Goal: Information Seeking & Learning: Learn about a topic

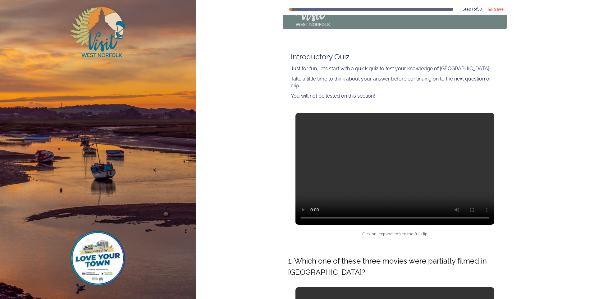
scroll to position [30, 0]
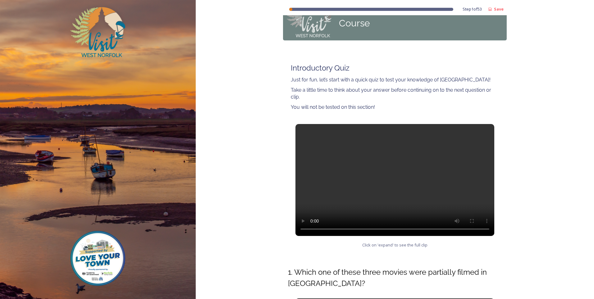
click at [390, 180] on video at bounding box center [395, 180] width 199 height 112
click at [540, 185] on div "Step 1 of 53 Save West Norfolk Tourism Ambassadors Course Introductory Quiz Jus…" at bounding box center [395, 261] width 399 height 582
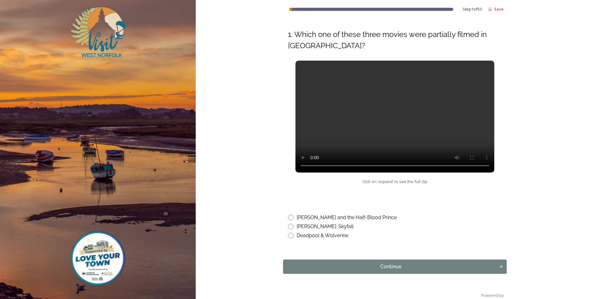
scroll to position [279, 0]
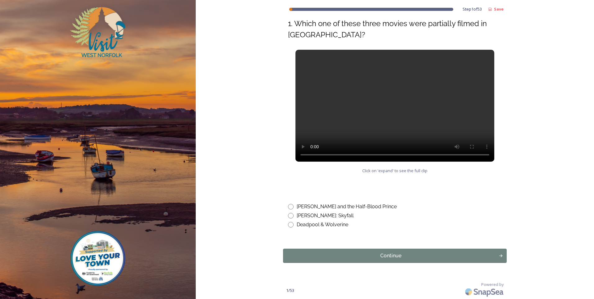
click at [290, 207] on input "radio" at bounding box center [291, 207] width 6 height 6
radio input "true"
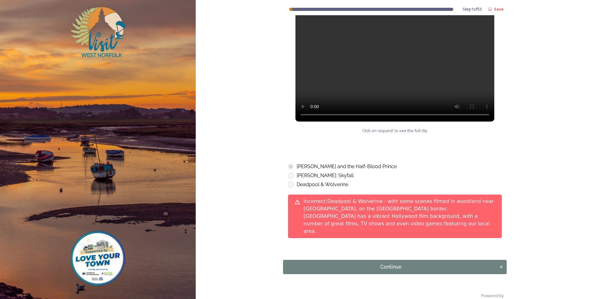
scroll to position [322, 0]
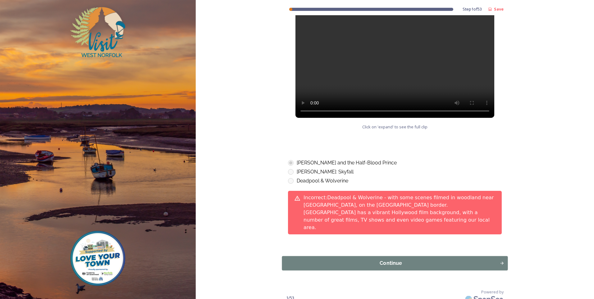
click at [400, 260] on div "Continue" at bounding box center [391, 263] width 211 height 7
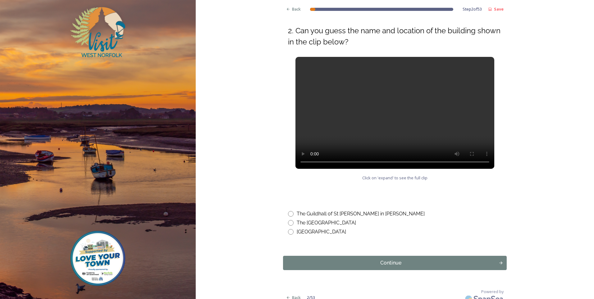
scroll to position [245, 0]
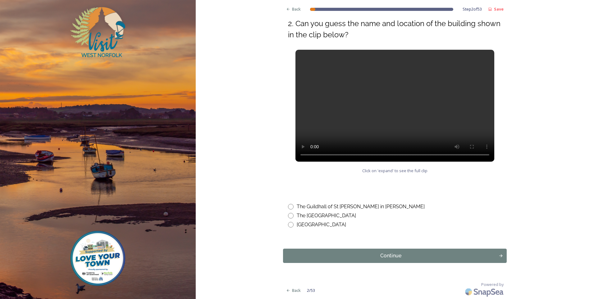
click at [289, 207] on input "radio" at bounding box center [291, 207] width 6 height 6
radio input "true"
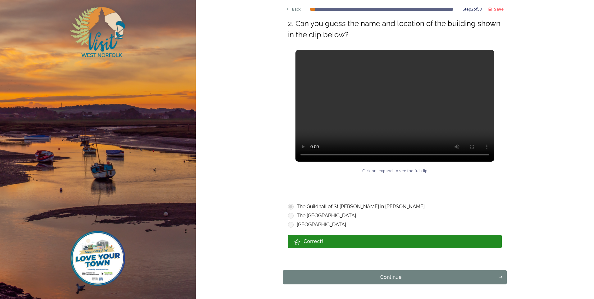
scroll to position [267, 0]
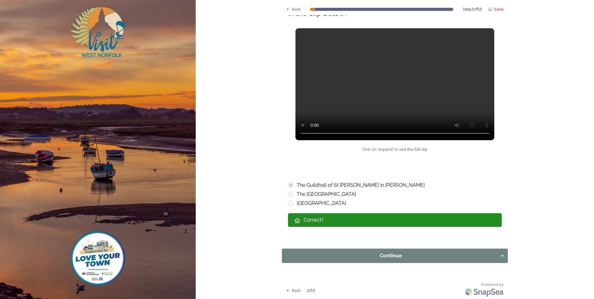
click at [391, 255] on div "Continue" at bounding box center [391, 255] width 211 height 7
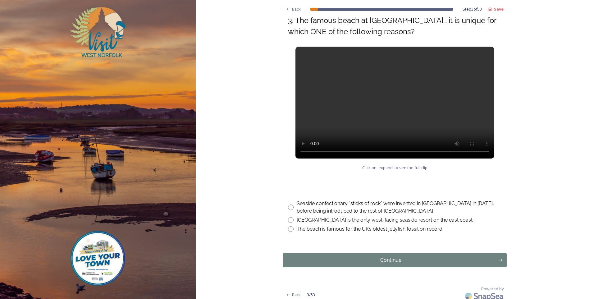
scroll to position [249, 0]
click at [289, 221] on input "radio" at bounding box center [291, 220] width 6 height 6
radio input "true"
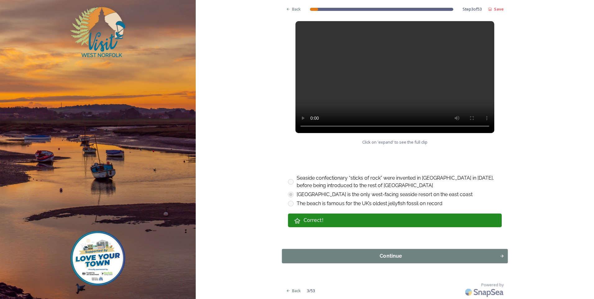
scroll to position [274, 0]
click at [388, 255] on div "Continue" at bounding box center [391, 255] width 211 height 7
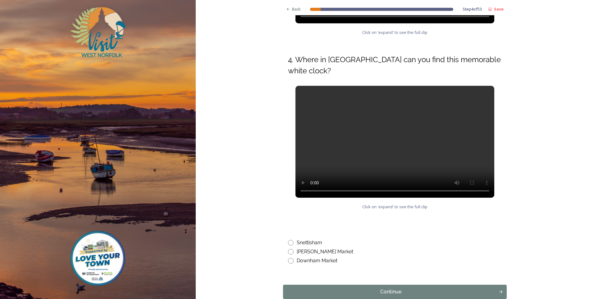
scroll to position [245, 0]
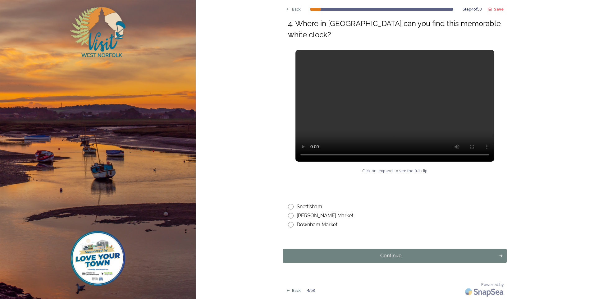
click at [290, 226] on input "radio" at bounding box center [291, 225] width 6 height 6
radio input "true"
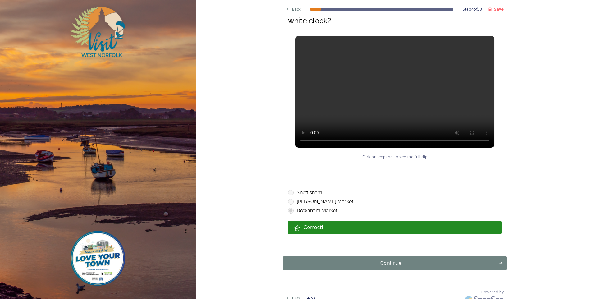
scroll to position [267, 0]
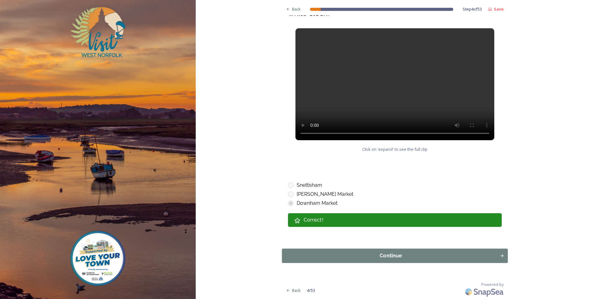
click at [395, 253] on div "Continue" at bounding box center [391, 255] width 211 height 7
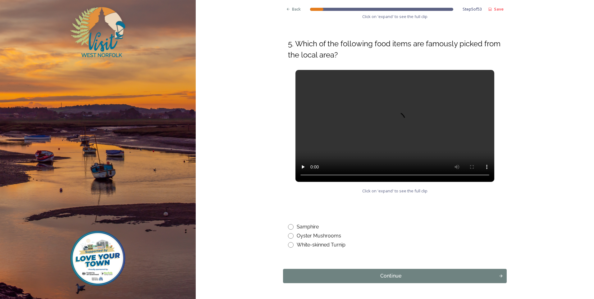
scroll to position [214, 0]
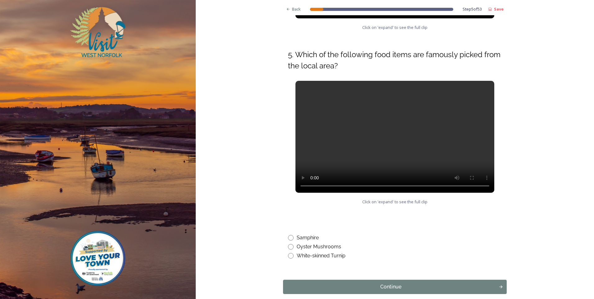
click at [289, 239] on input "radio" at bounding box center [291, 238] width 6 height 6
radio input "true"
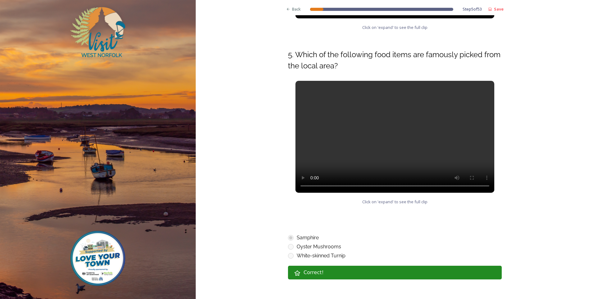
scroll to position [267, 0]
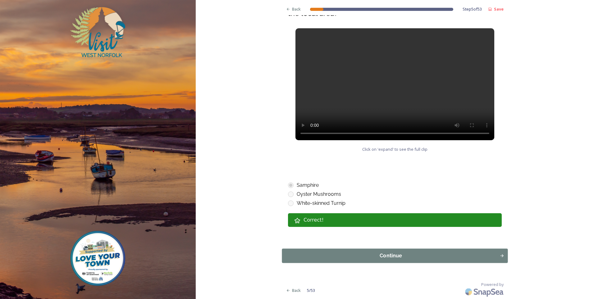
click at [388, 256] on div "Continue" at bounding box center [391, 255] width 211 height 7
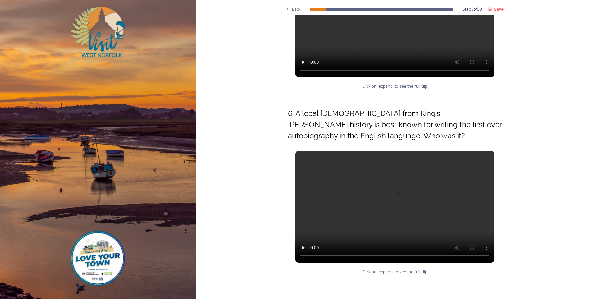
scroll to position [249, 0]
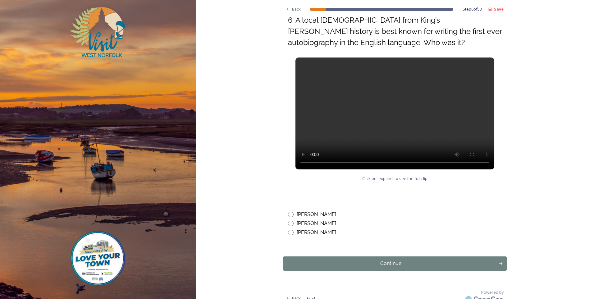
click at [290, 215] on input "radio" at bounding box center [291, 215] width 6 height 6
radio input "true"
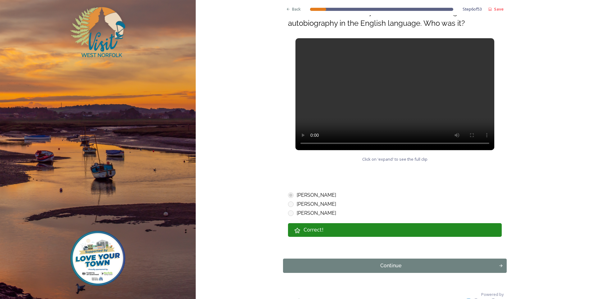
scroll to position [278, 0]
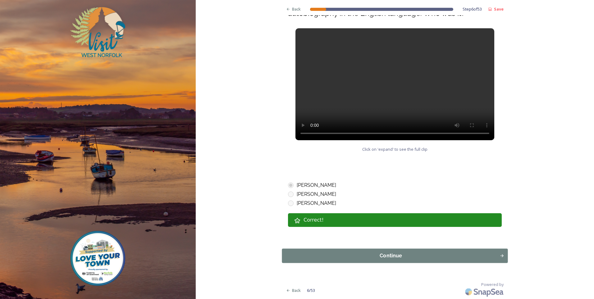
click at [401, 254] on div "Continue" at bounding box center [391, 255] width 211 height 7
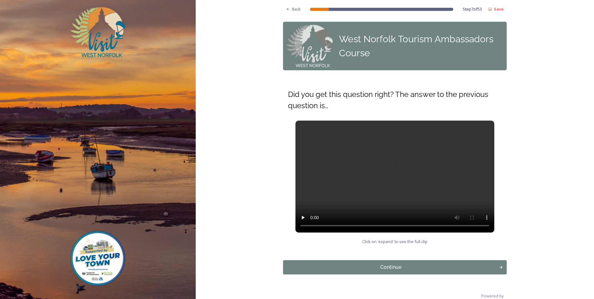
scroll to position [12, 0]
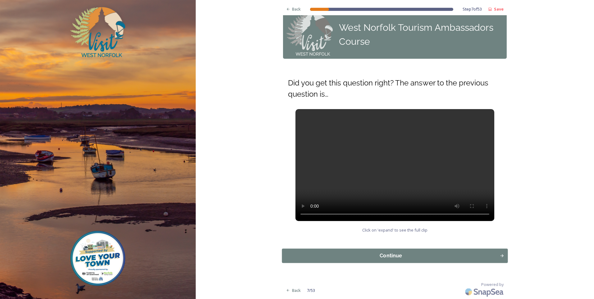
click at [380, 255] on div "Continue" at bounding box center [391, 255] width 211 height 7
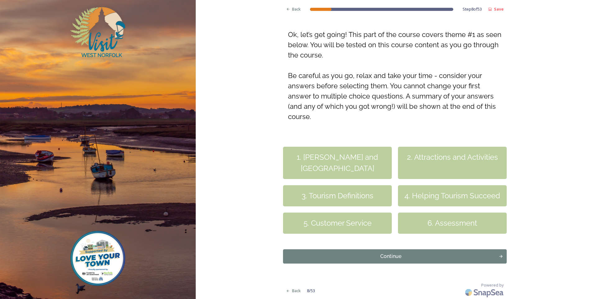
scroll to position [92, 0]
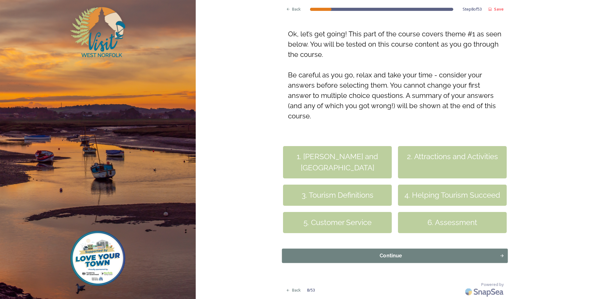
click at [382, 257] on div "Continue" at bounding box center [391, 255] width 211 height 7
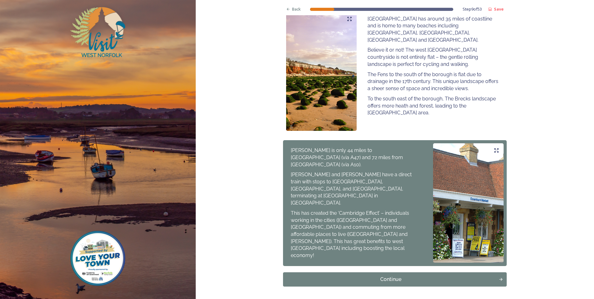
scroll to position [382, 0]
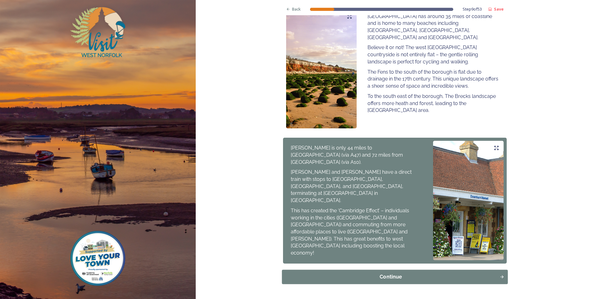
click at [393, 273] on div "Continue" at bounding box center [391, 276] width 211 height 7
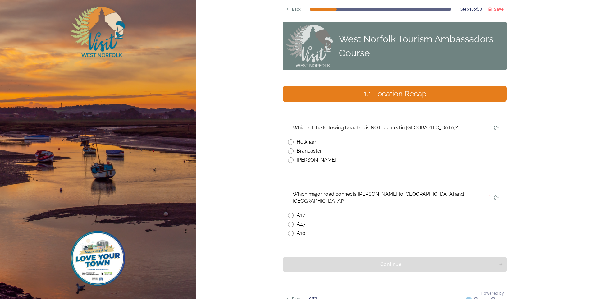
click at [288, 159] on input "radio" at bounding box center [291, 160] width 6 height 6
radio input "true"
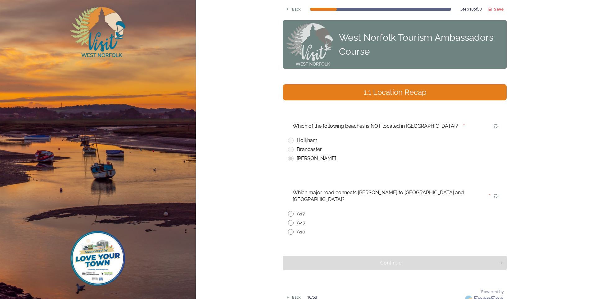
click at [288, 229] on input "radio" at bounding box center [291, 232] width 6 height 6
radio input "true"
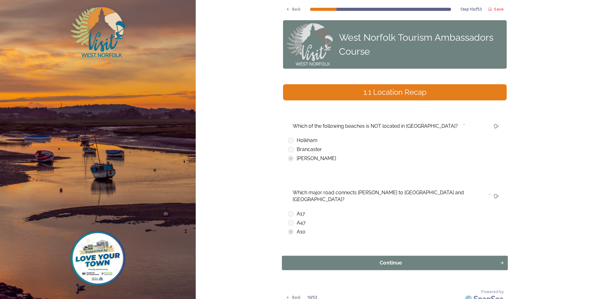
click at [386, 259] on div "Continue" at bounding box center [391, 262] width 211 height 7
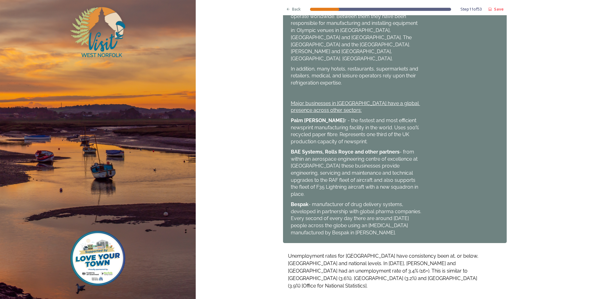
scroll to position [388, 0]
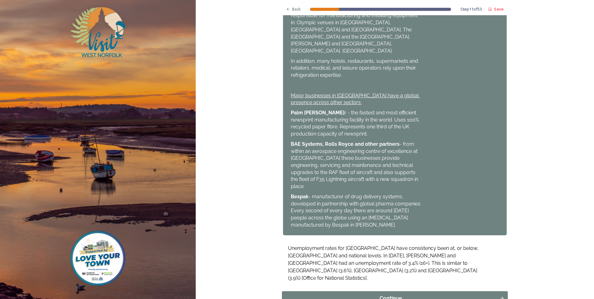
click at [381, 295] on div "Continue" at bounding box center [391, 298] width 211 height 7
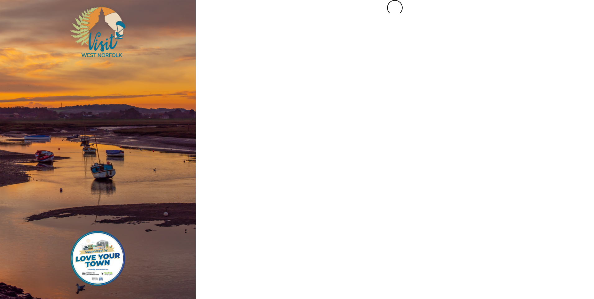
scroll to position [0, 0]
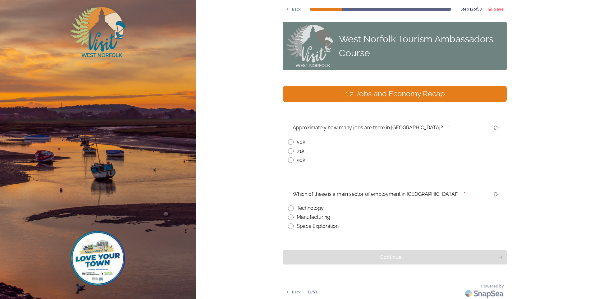
click at [290, 152] on input "radio" at bounding box center [291, 151] width 6 height 6
radio input "true"
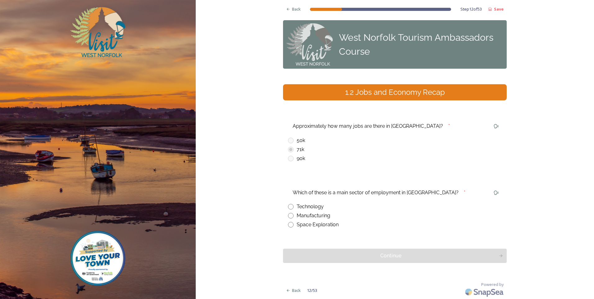
click at [289, 217] on input "radio" at bounding box center [291, 216] width 6 height 6
radio input "true"
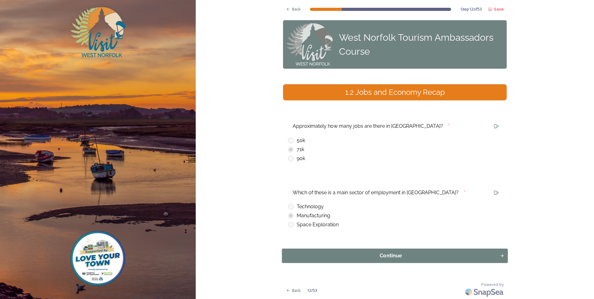
click at [394, 255] on div "Continue" at bounding box center [391, 255] width 211 height 7
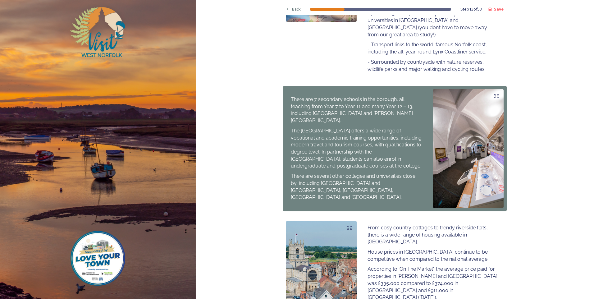
scroll to position [304, 0]
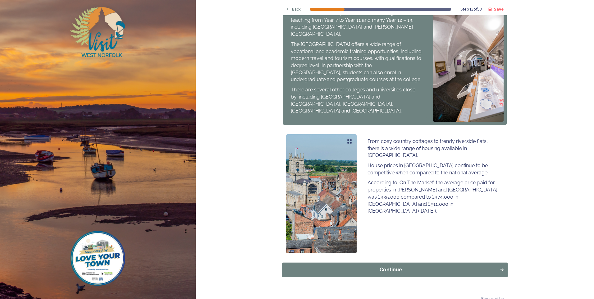
click at [389, 266] on div "Continue" at bounding box center [391, 269] width 211 height 7
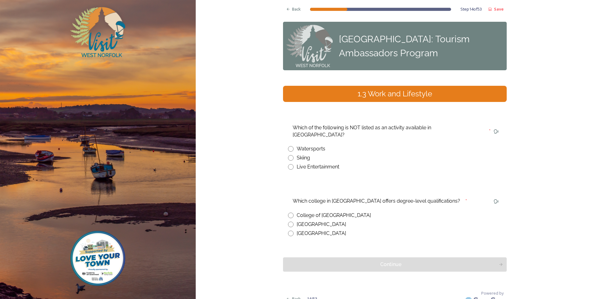
click at [290, 155] on input "radio" at bounding box center [291, 158] width 6 height 6
radio input "true"
click at [290, 213] on input "radio" at bounding box center [291, 216] width 6 height 6
radio input "true"
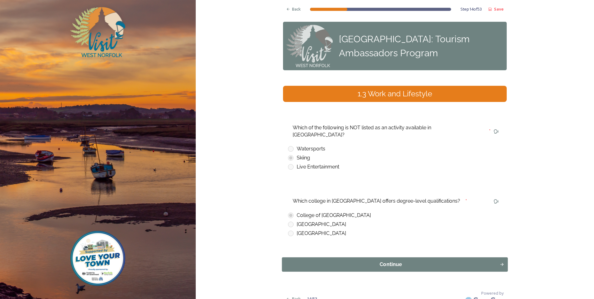
click at [391, 261] on div "Continue" at bounding box center [391, 264] width 211 height 7
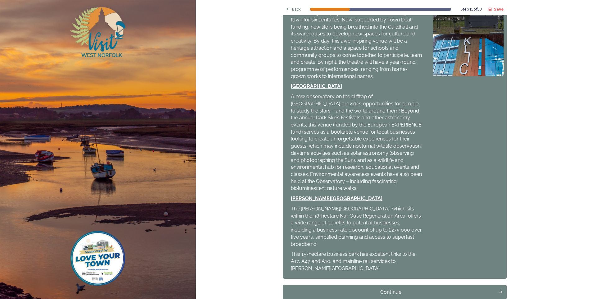
scroll to position [193, 0]
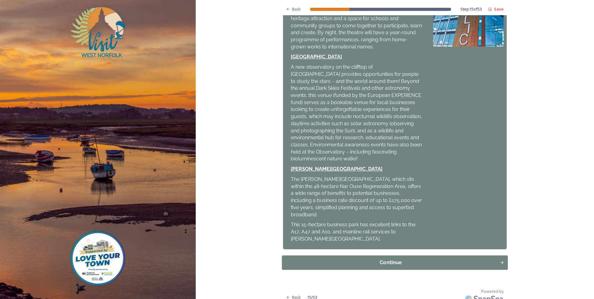
click at [390, 259] on div "Continue" at bounding box center [391, 262] width 211 height 7
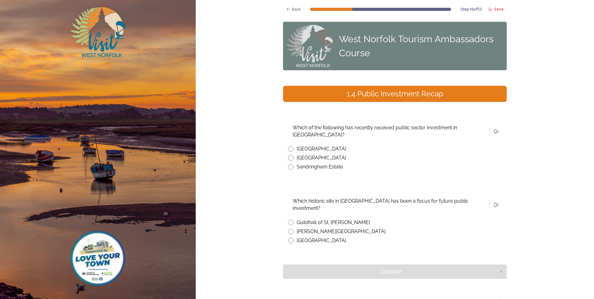
click at [292, 150] on div "[GEOGRAPHIC_DATA]" at bounding box center [395, 148] width 214 height 7
radio input "true"
click at [288, 220] on input "radio" at bounding box center [291, 223] width 6 height 6
radio input "true"
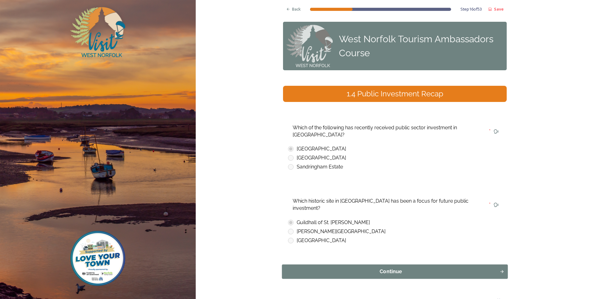
click at [384, 268] on div "Continue" at bounding box center [391, 271] width 211 height 7
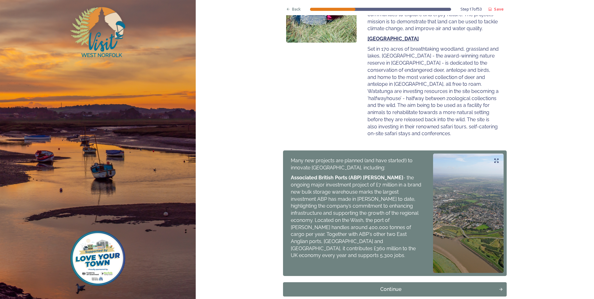
scroll to position [224, 0]
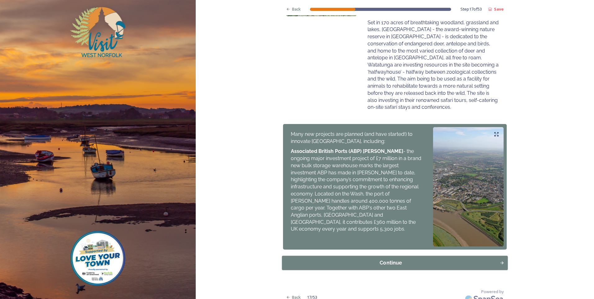
click at [398, 259] on div "Continue" at bounding box center [391, 262] width 211 height 7
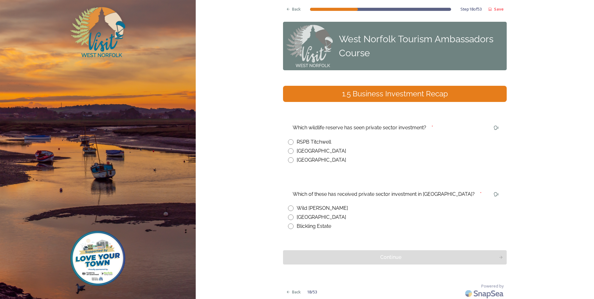
scroll to position [2, 0]
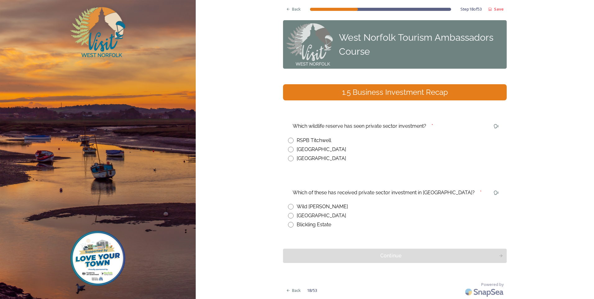
click at [292, 150] on div "[GEOGRAPHIC_DATA]" at bounding box center [395, 149] width 214 height 7
radio input "true"
click at [288, 207] on input "radio" at bounding box center [291, 207] width 6 height 6
radio input "true"
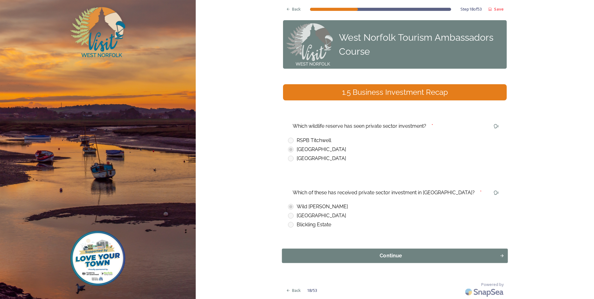
click at [370, 258] on div "Continue" at bounding box center [391, 255] width 211 height 7
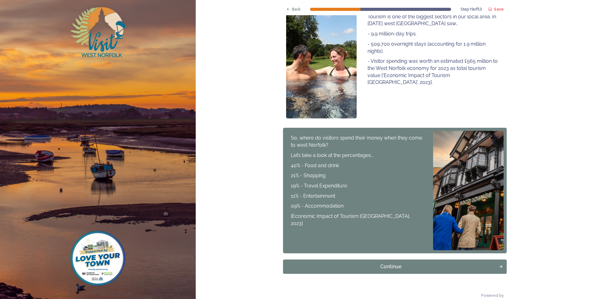
scroll to position [132, 0]
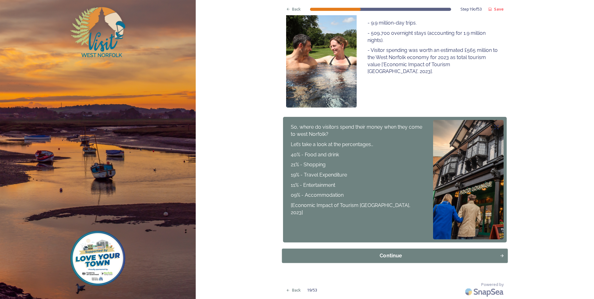
click at [387, 259] on div "Continue" at bounding box center [391, 255] width 211 height 7
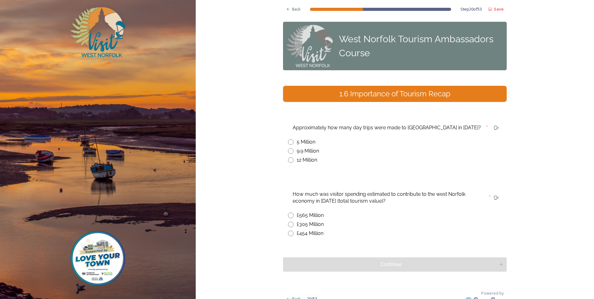
scroll to position [9, 0]
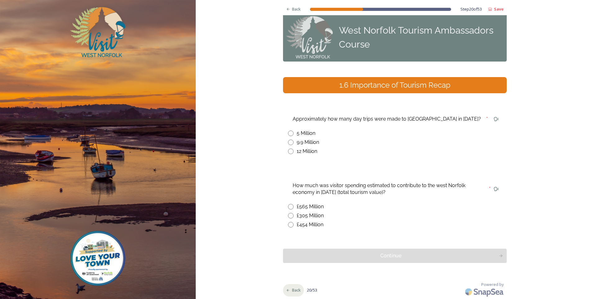
click at [294, 292] on span "Back" at bounding box center [296, 290] width 9 height 6
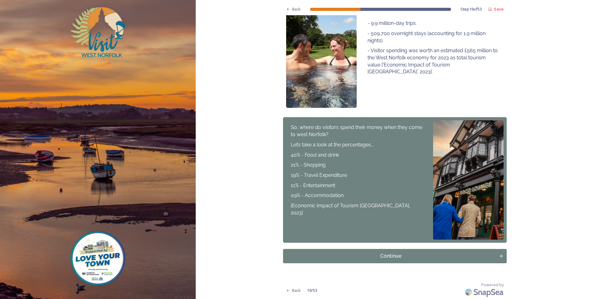
scroll to position [132, 0]
click at [394, 257] on div "Continue" at bounding box center [391, 255] width 211 height 7
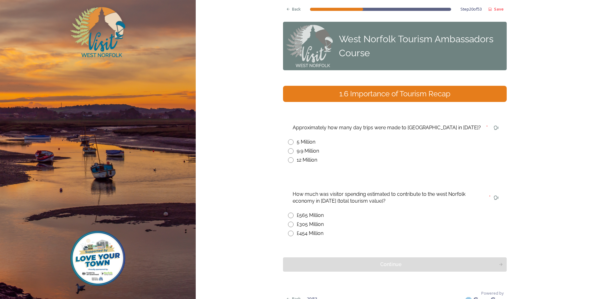
click at [289, 150] on input "radio" at bounding box center [291, 151] width 6 height 6
radio input "true"
click at [290, 216] on input "radio" at bounding box center [291, 216] width 6 height 6
radio input "true"
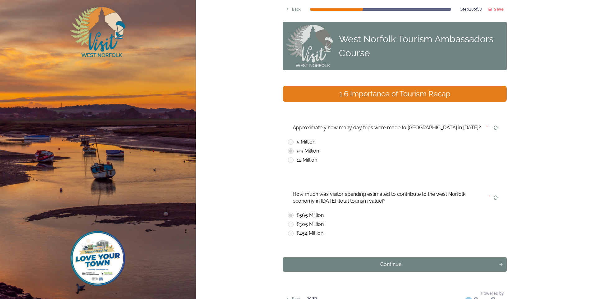
scroll to position [9, 0]
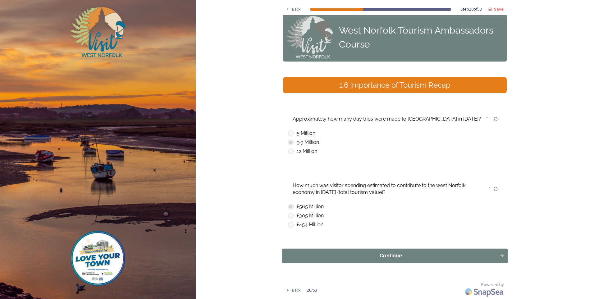
click at [386, 256] on div "Continue" at bounding box center [391, 255] width 211 height 7
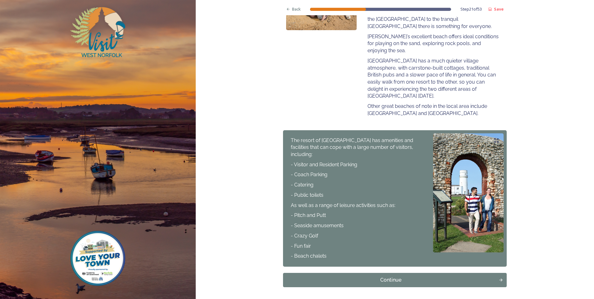
scroll to position [213, 0]
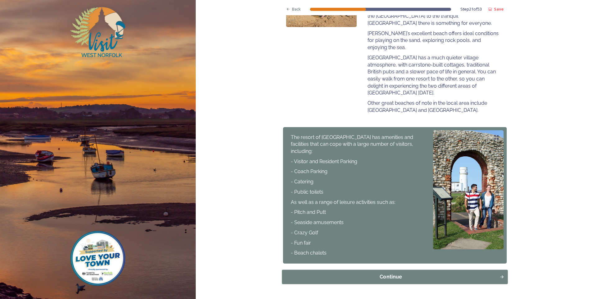
click at [390, 273] on div "Continue" at bounding box center [391, 276] width 211 height 7
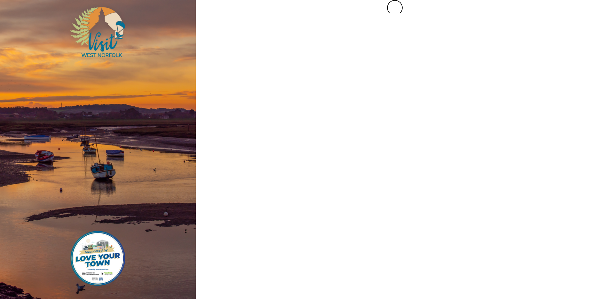
scroll to position [0, 0]
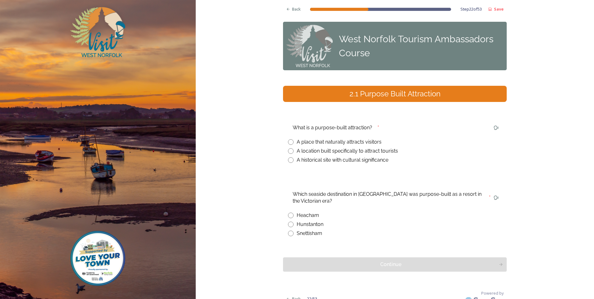
click at [289, 152] on input "radio" at bounding box center [291, 151] width 6 height 6
radio input "true"
click at [290, 225] on input "radio" at bounding box center [291, 225] width 6 height 6
radio input "true"
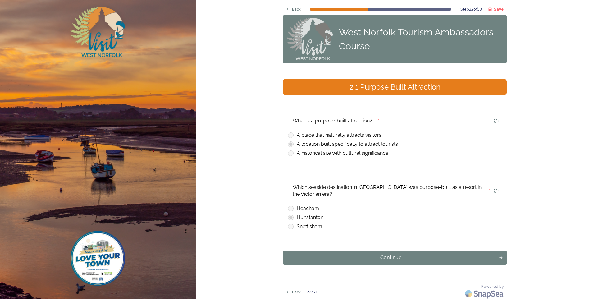
scroll to position [9, 0]
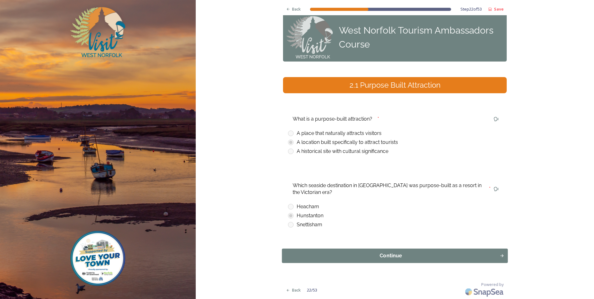
click at [393, 254] on div "Continue" at bounding box center [391, 255] width 211 height 7
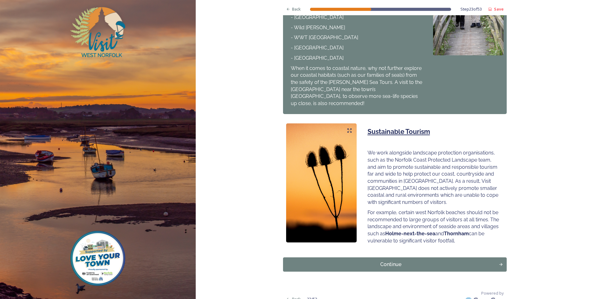
scroll to position [318, 0]
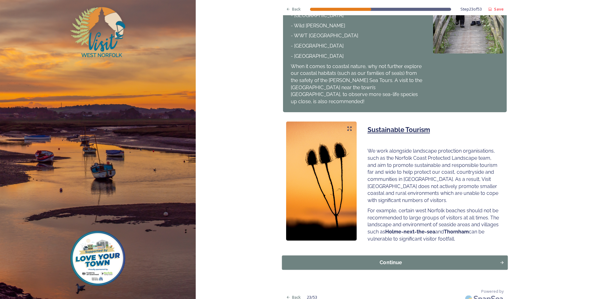
click at [388, 259] on div "Continue" at bounding box center [391, 262] width 211 height 7
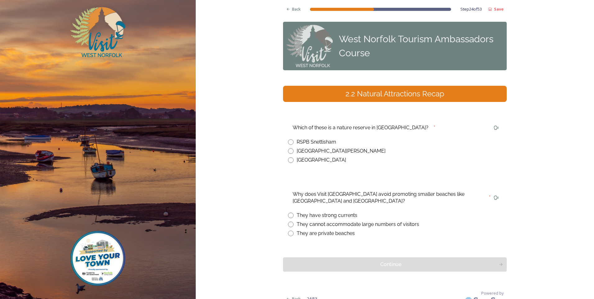
click at [290, 142] on input "radio" at bounding box center [291, 142] width 6 height 6
radio input "true"
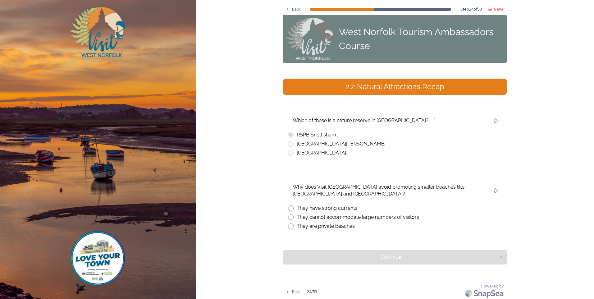
scroll to position [9, 0]
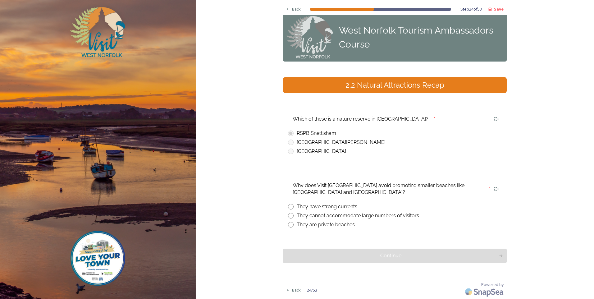
click at [289, 216] on input "radio" at bounding box center [291, 216] width 6 height 6
radio input "true"
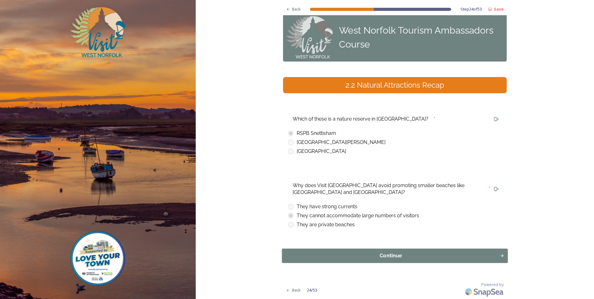
click at [391, 258] on div "Continue" at bounding box center [391, 255] width 211 height 7
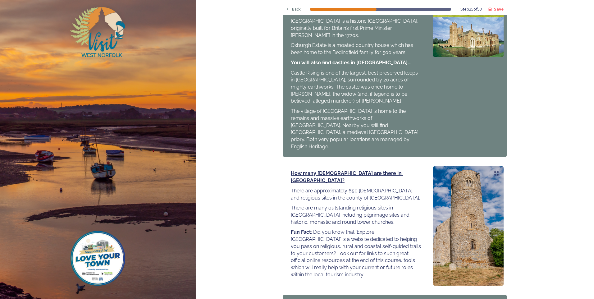
scroll to position [633, 0]
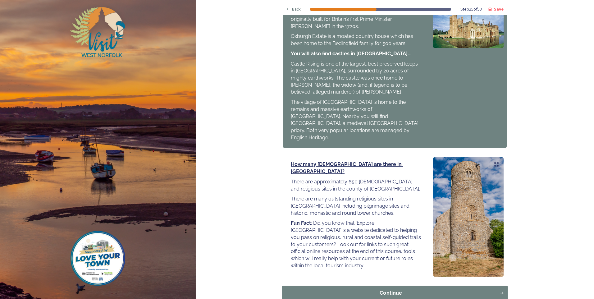
click at [380, 286] on button "Continue" at bounding box center [395, 293] width 226 height 14
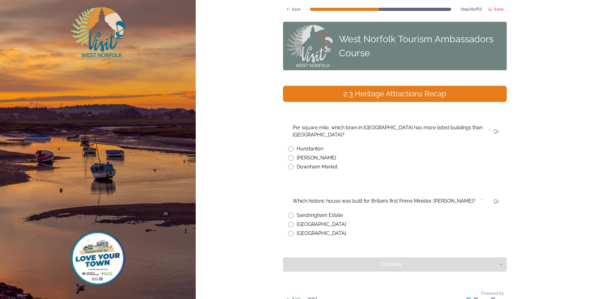
click at [288, 155] on input "radio" at bounding box center [291, 158] width 6 height 6
radio input "true"
click at [289, 231] on input "radio" at bounding box center [291, 234] width 6 height 6
radio input "true"
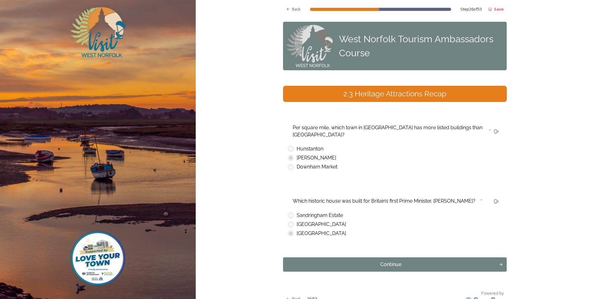
scroll to position [2, 0]
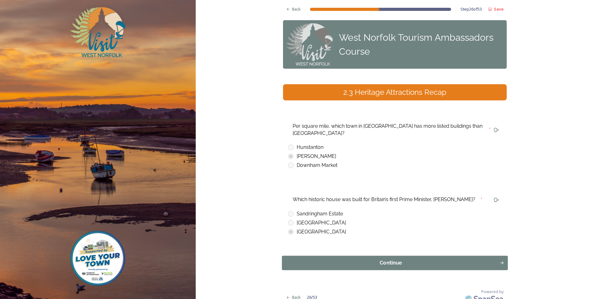
click at [401, 259] on div "Continue" at bounding box center [391, 262] width 211 height 7
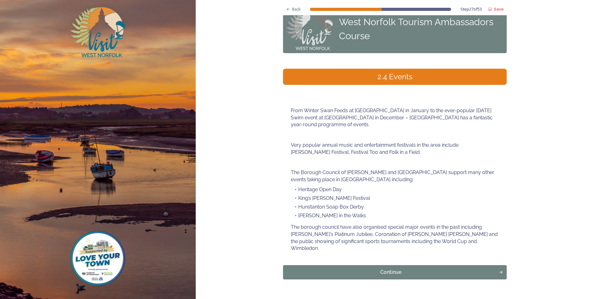
scroll to position [26, 0]
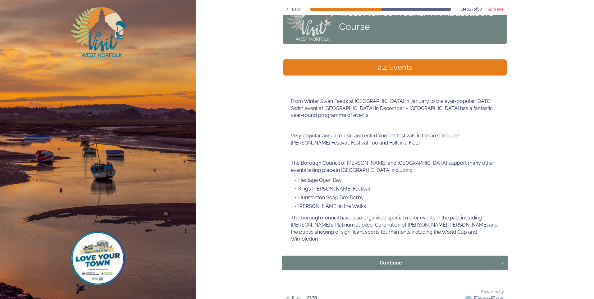
click at [388, 259] on div "Continue" at bounding box center [391, 262] width 211 height 7
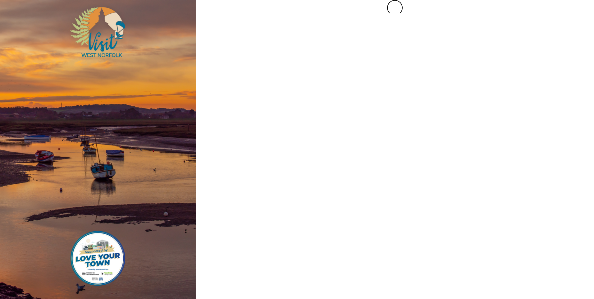
scroll to position [0, 0]
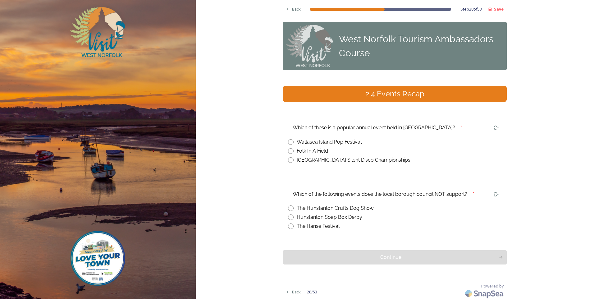
click at [290, 150] on input "radio" at bounding box center [291, 151] width 6 height 6
radio input "true"
click at [288, 210] on input "radio" at bounding box center [291, 208] width 6 height 6
radio input "true"
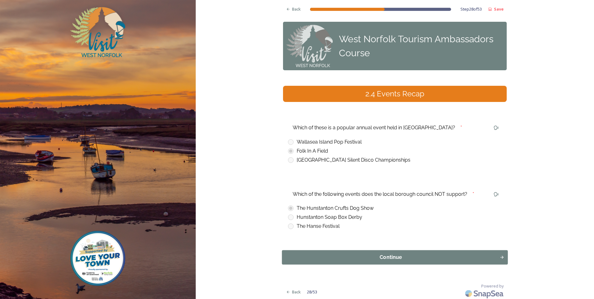
click at [389, 262] on button "Continue" at bounding box center [395, 257] width 226 height 14
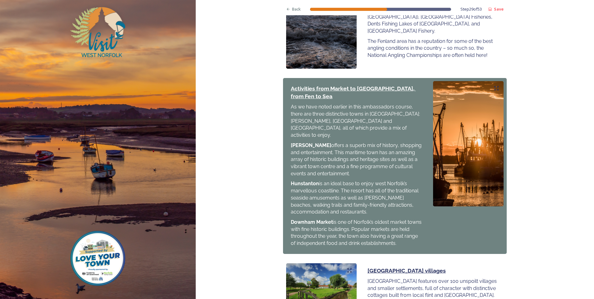
scroll to position [604, 0]
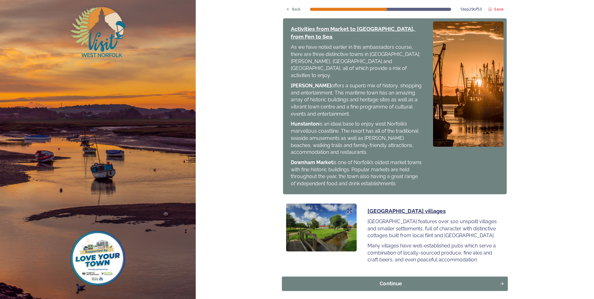
click at [388, 280] on div "Continue" at bounding box center [391, 283] width 211 height 7
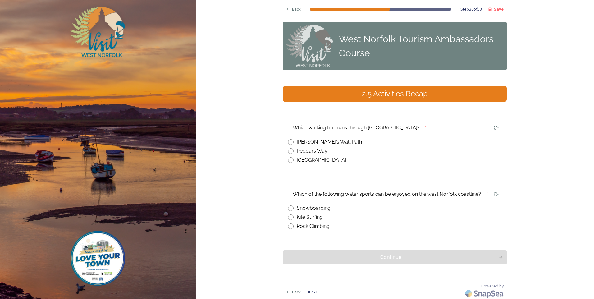
click at [291, 152] on input "radio" at bounding box center [291, 151] width 6 height 6
radio input "true"
click at [288, 216] on input "radio" at bounding box center [291, 217] width 6 height 6
radio input "true"
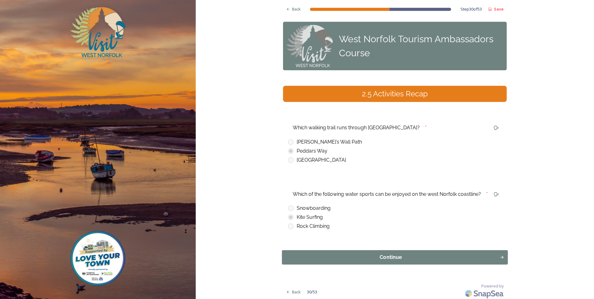
click at [395, 258] on div "Continue" at bounding box center [391, 257] width 211 height 7
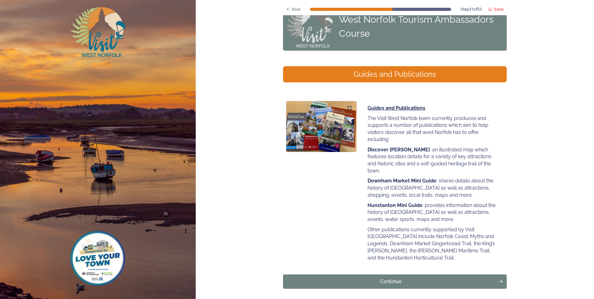
scroll to position [39, 0]
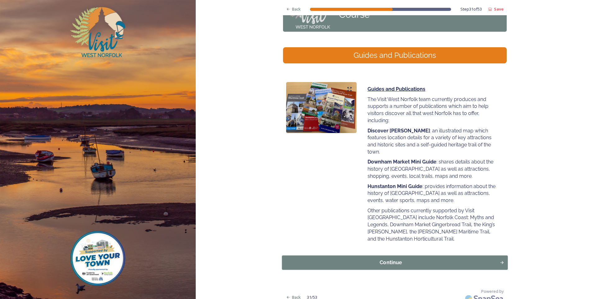
click at [386, 259] on div "Continue" at bounding box center [391, 262] width 211 height 7
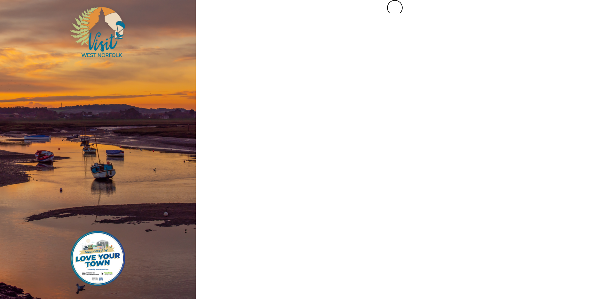
scroll to position [0, 0]
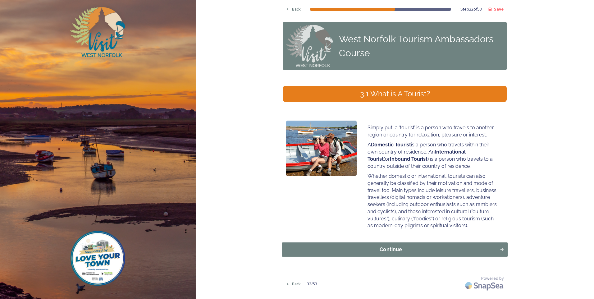
click at [393, 248] on div "Continue" at bounding box center [391, 249] width 211 height 7
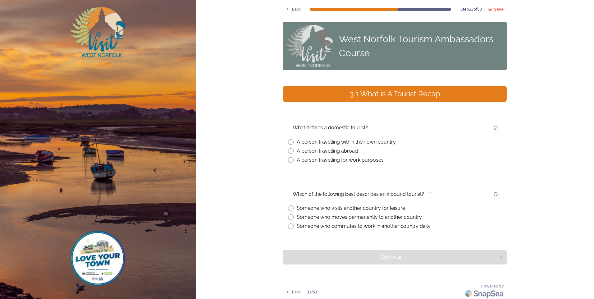
click at [290, 144] on input "radio" at bounding box center [291, 142] width 6 height 6
radio input "true"
click at [288, 208] on input "radio" at bounding box center [291, 208] width 6 height 6
radio input "true"
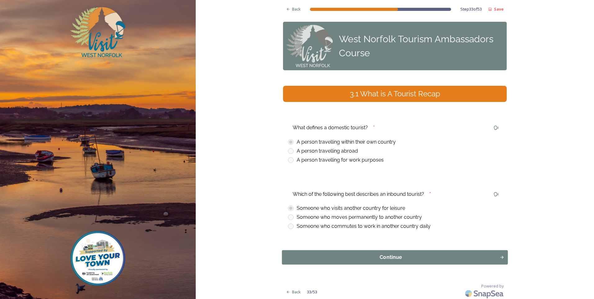
click at [396, 260] on div "Continue" at bounding box center [391, 257] width 211 height 7
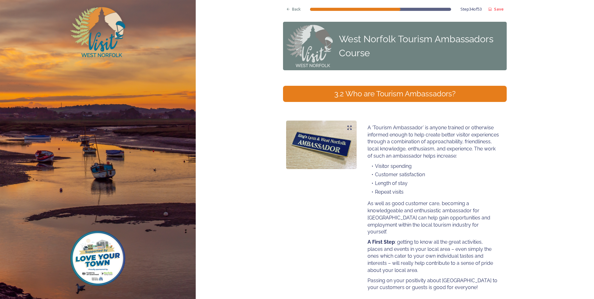
scroll to position [56, 0]
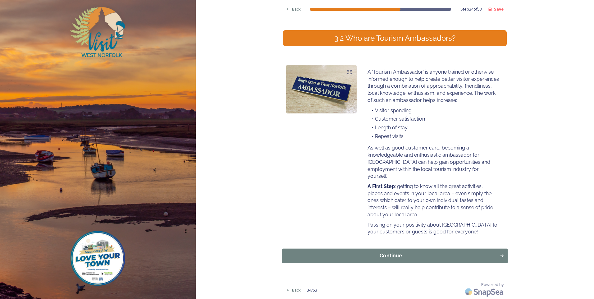
click at [387, 256] on div "Continue" at bounding box center [391, 255] width 211 height 7
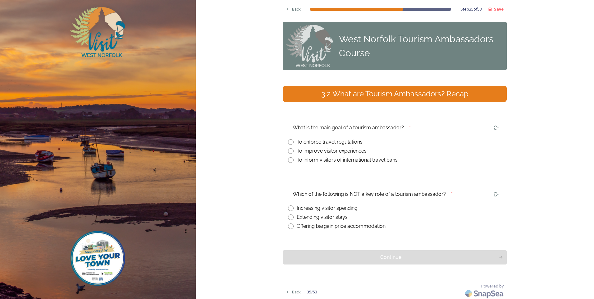
click at [290, 153] on input "radio" at bounding box center [291, 151] width 6 height 6
radio input "true"
click at [293, 228] on div "Offering bargain price accommodation" at bounding box center [395, 226] width 214 height 7
radio input "true"
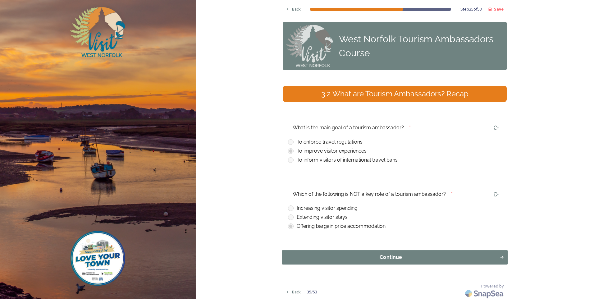
click at [388, 257] on div "Continue" at bounding box center [391, 257] width 211 height 7
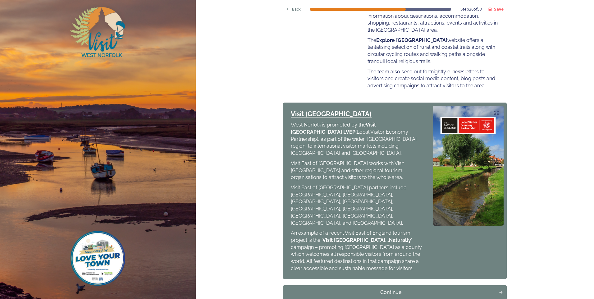
scroll to position [230, 0]
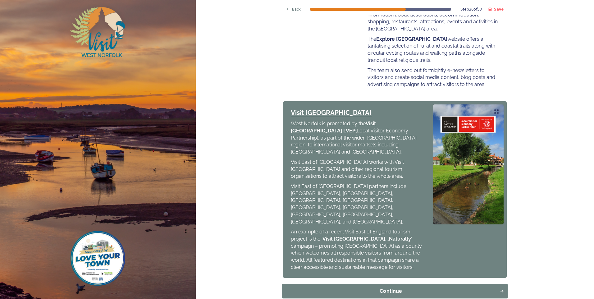
click at [383, 284] on button "Continue" at bounding box center [395, 291] width 226 height 14
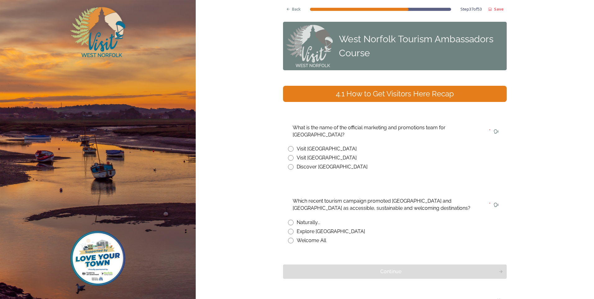
click at [290, 155] on input "radio" at bounding box center [291, 158] width 6 height 6
radio input "true"
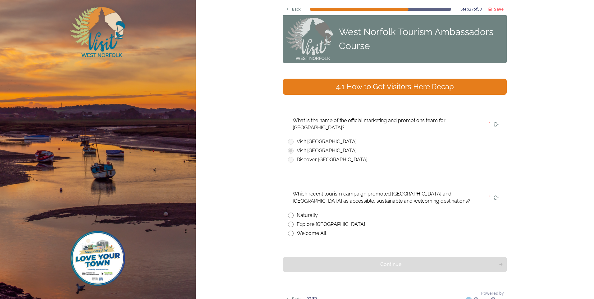
scroll to position [9, 0]
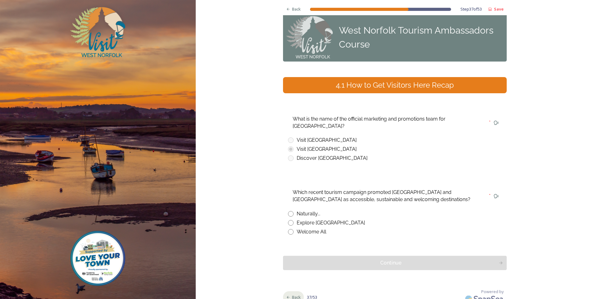
click at [292, 294] on span "Back" at bounding box center [296, 297] width 9 height 6
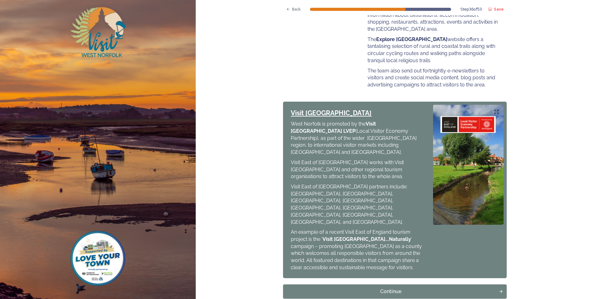
scroll to position [230, 0]
click at [382, 287] on div "Continue" at bounding box center [391, 290] width 211 height 7
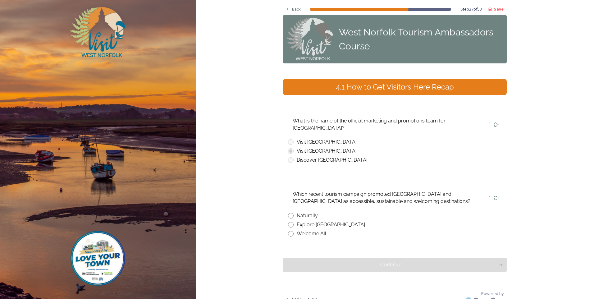
scroll to position [9, 0]
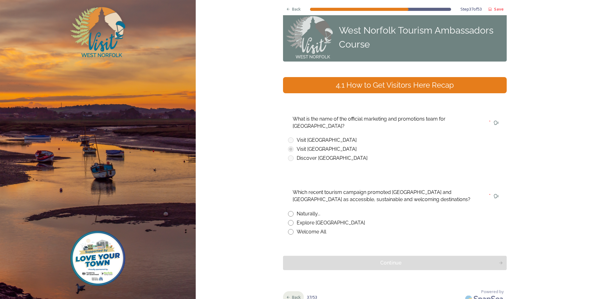
click at [294, 294] on span "Back" at bounding box center [296, 297] width 9 height 6
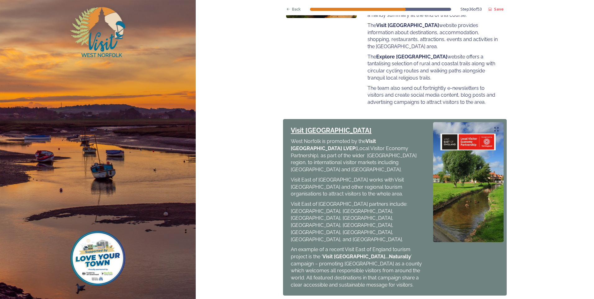
scroll to position [230, 0]
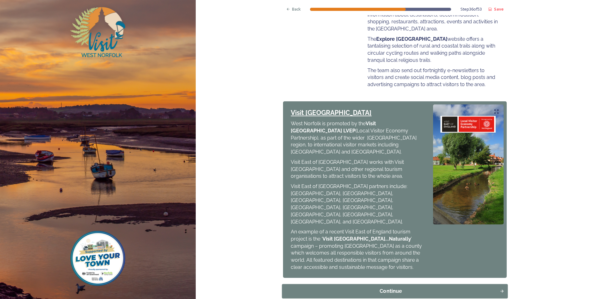
click at [396, 287] on div "Continue" at bounding box center [391, 290] width 211 height 7
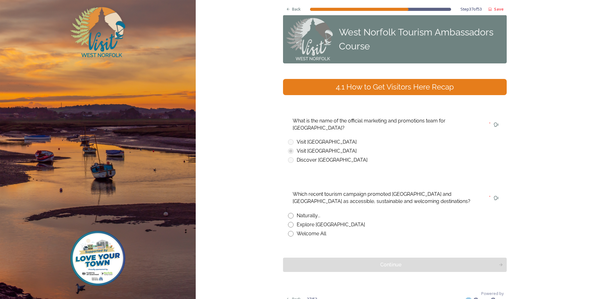
scroll to position [9, 0]
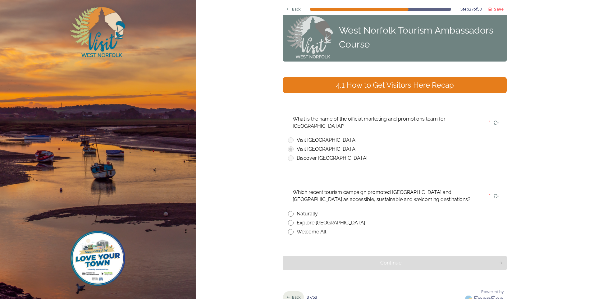
click at [295, 294] on span "Back" at bounding box center [296, 297] width 9 height 6
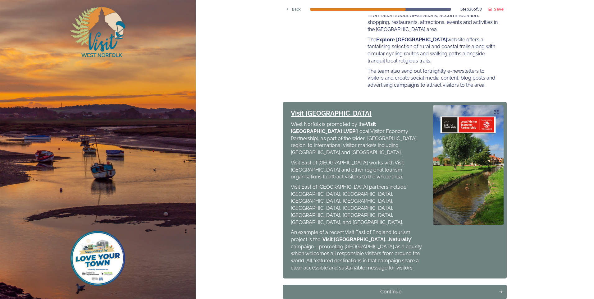
scroll to position [230, 0]
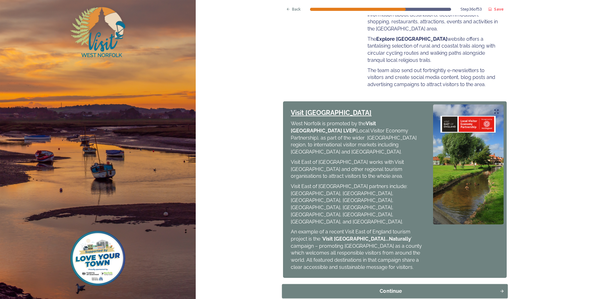
click at [387, 287] on div "Continue" at bounding box center [391, 290] width 211 height 7
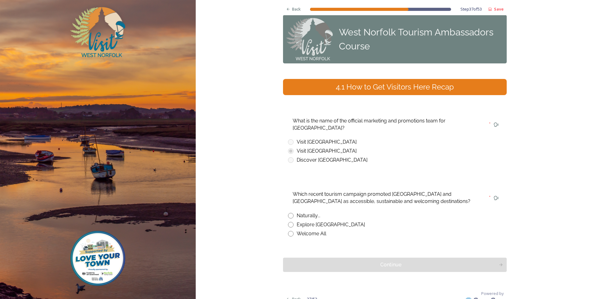
scroll to position [9, 0]
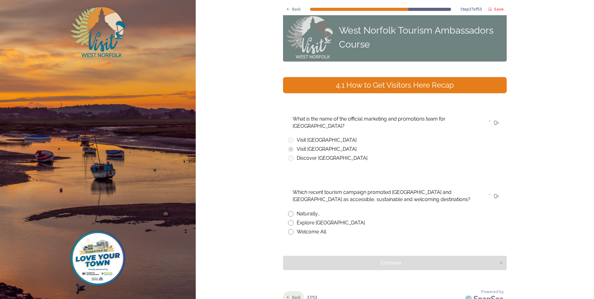
click at [292, 294] on span "Back" at bounding box center [296, 297] width 9 height 6
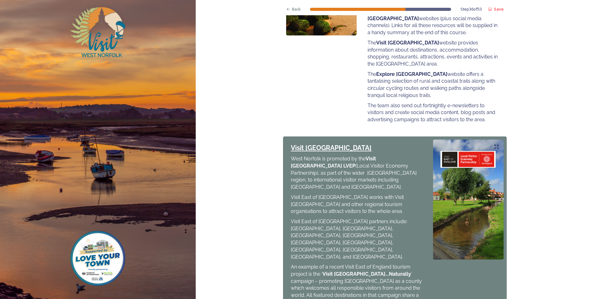
scroll to position [230, 0]
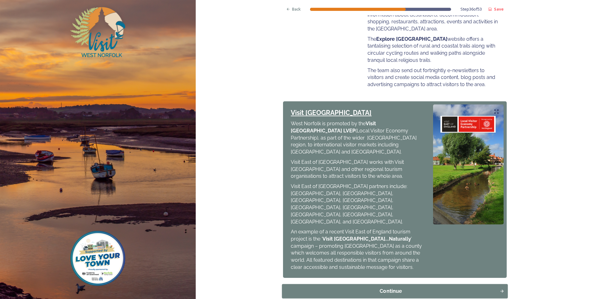
click at [394, 287] on div "Continue" at bounding box center [391, 290] width 211 height 7
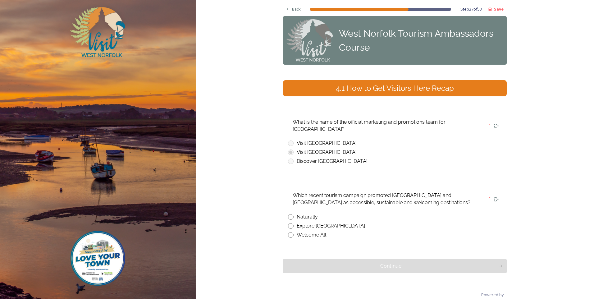
scroll to position [9, 0]
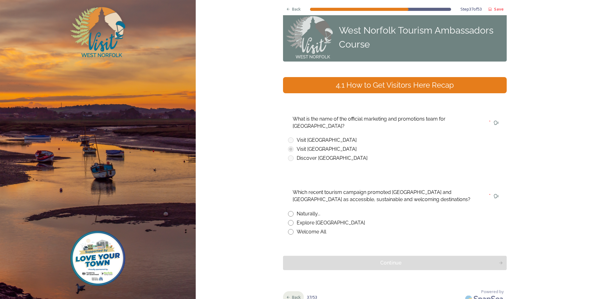
click at [295, 294] on span "Back" at bounding box center [296, 297] width 9 height 6
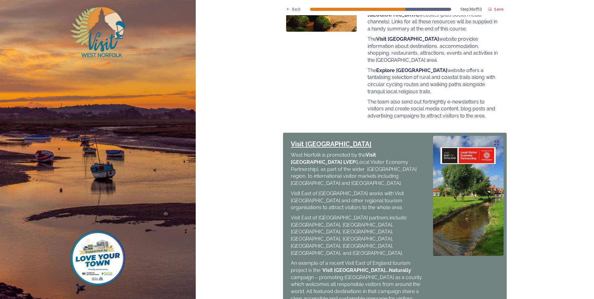
scroll to position [199, 0]
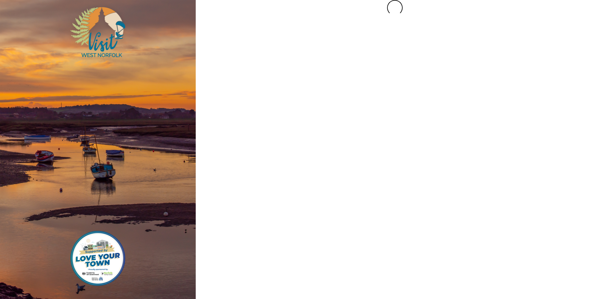
scroll to position [0, 0]
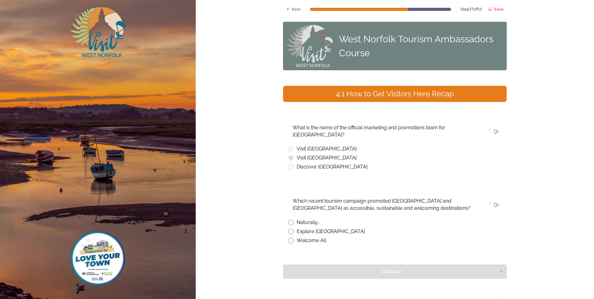
click at [288, 220] on input "radio" at bounding box center [291, 223] width 6 height 6
radio input "true"
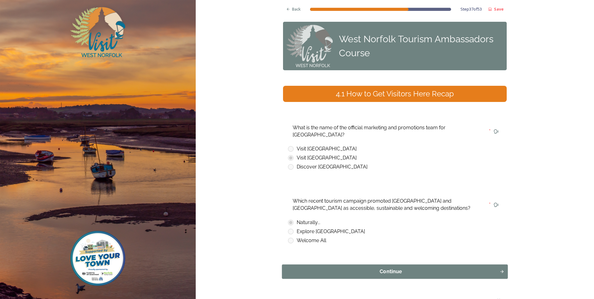
click at [390, 268] on div "Continue" at bounding box center [391, 271] width 211 height 7
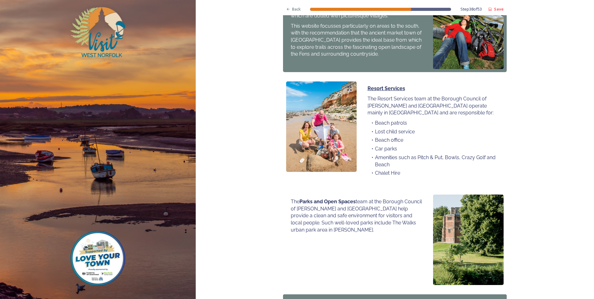
scroll to position [378, 0]
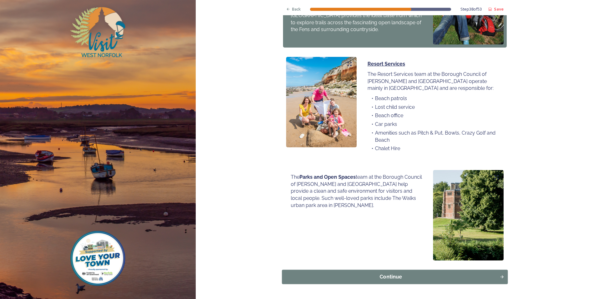
click at [388, 273] on div "Continue" at bounding box center [391, 276] width 211 height 7
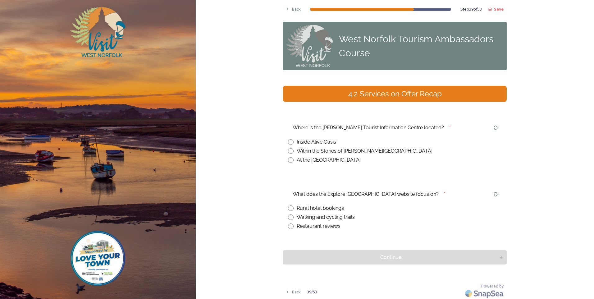
click at [285, 159] on div "Where is the [PERSON_NAME] Tourist Information Centre located? * Inside Alive O…" at bounding box center [395, 143] width 224 height 51
click at [289, 159] on input "radio" at bounding box center [291, 160] width 6 height 6
radio input "true"
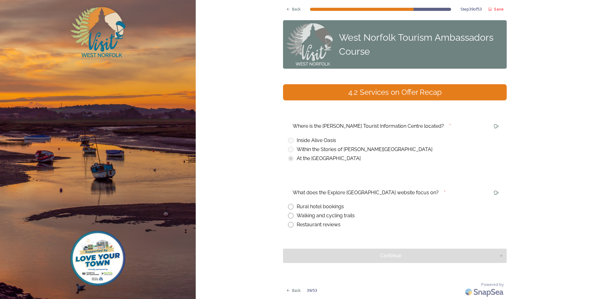
click at [292, 217] on div "Walking and cycling trails" at bounding box center [395, 215] width 214 height 7
radio input "true"
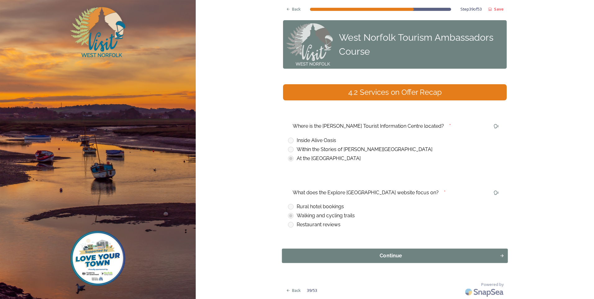
click at [375, 259] on div "Continue" at bounding box center [391, 255] width 211 height 7
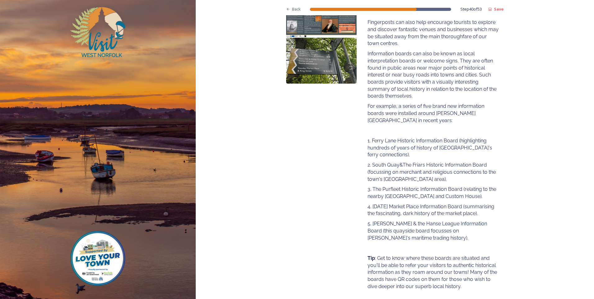
scroll to position [105, 0]
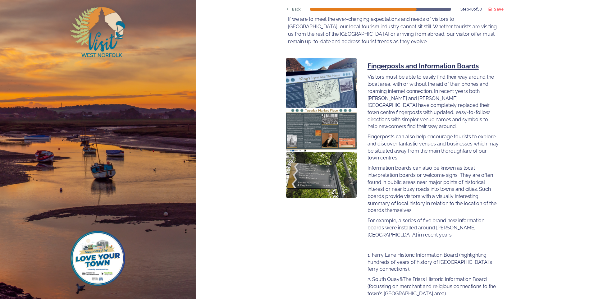
click at [288, 247] on div "Fingerposts and Information Boards Visitors must be able to easily find their w…" at bounding box center [395, 233] width 224 height 357
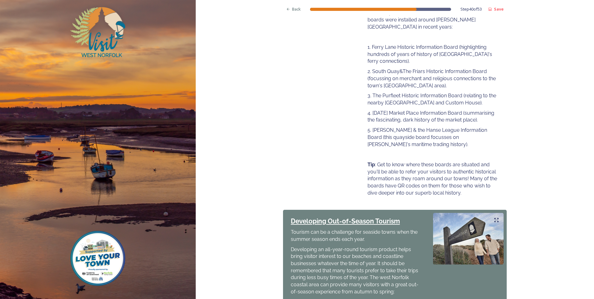
scroll to position [229, 0]
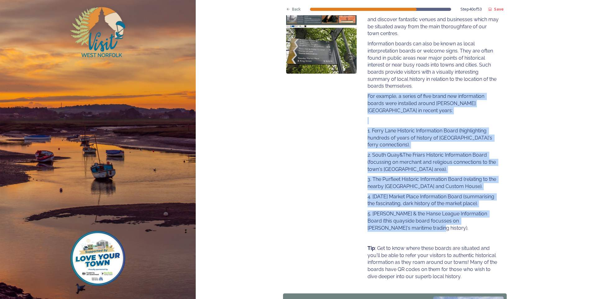
drag, startPoint x: 365, startPoint y: 90, endPoint x: 393, endPoint y: 216, distance: 129.0
click at [393, 216] on div "Fingerposts and Information Boards Visitors must be able to easily find their w…" at bounding box center [433, 108] width 141 height 351
copy div "For example, a series of five brand new information boards were installed aroun…"
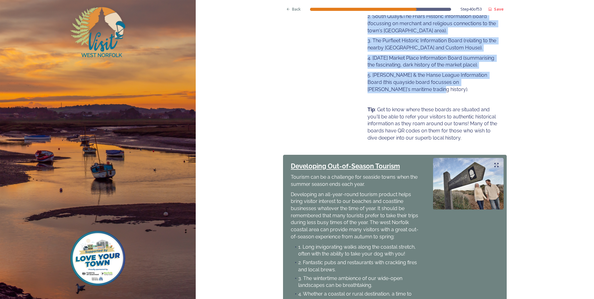
scroll to position [323, 0]
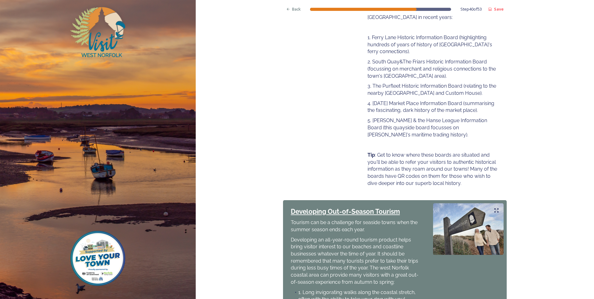
click at [293, 128] on div "Fingerposts and Information Boards Visitors must be able to easily find their w…" at bounding box center [395, 15] width 224 height 357
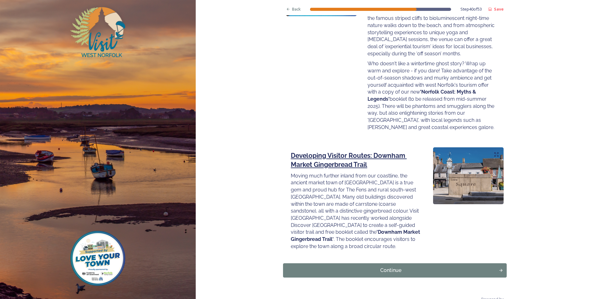
scroll to position [789, 0]
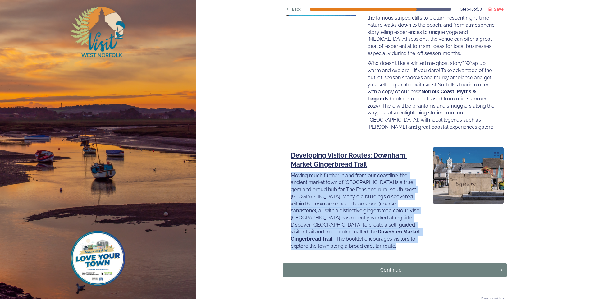
drag, startPoint x: 288, startPoint y: 160, endPoint x: 323, endPoint y: 232, distance: 79.4
click at [323, 232] on p "Moving much further inland from our coastline, the ancient market town of [GEOG…" at bounding box center [356, 211] width 131 height 78
copy p "Moving much further inland from our coastline, the ancient market town of [GEOG…"
click at [433, 221] on div "Developing Visitor Routes: Downham Market Gingerbread Trail Moving much further…" at bounding box center [395, 200] width 224 height 113
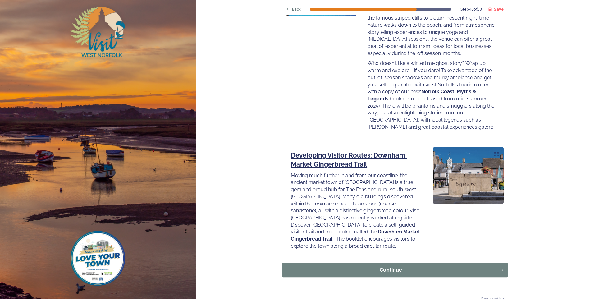
click at [390, 266] on div "Continue" at bounding box center [391, 269] width 211 height 7
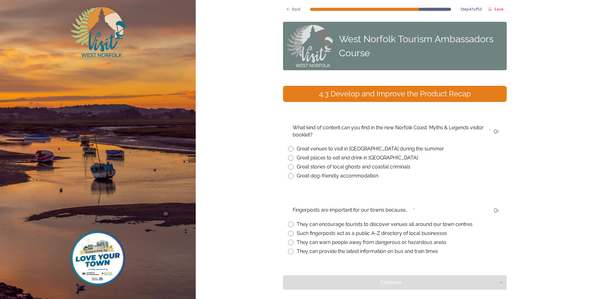
click at [290, 168] on input "radio" at bounding box center [291, 167] width 6 height 6
radio input "true"
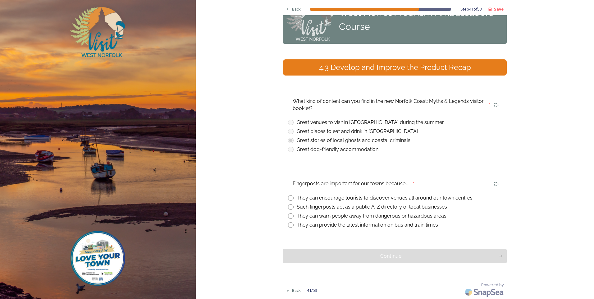
scroll to position [27, 0]
click at [292, 199] on div "They can encourage tourists to discover venues all around our town centres" at bounding box center [395, 197] width 214 height 7
radio input "true"
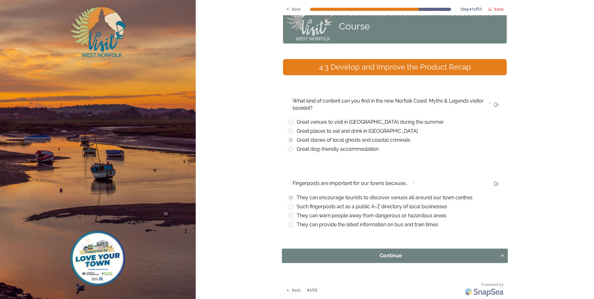
click at [386, 257] on div "Continue" at bounding box center [391, 255] width 211 height 7
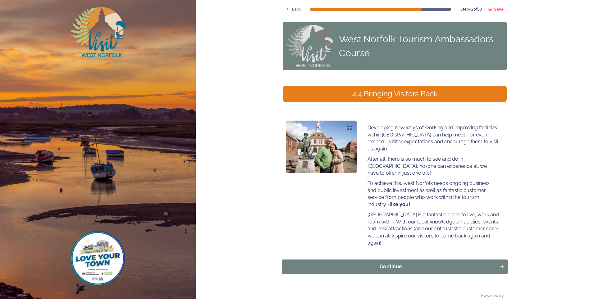
click at [371, 263] on div "Continue" at bounding box center [391, 266] width 211 height 7
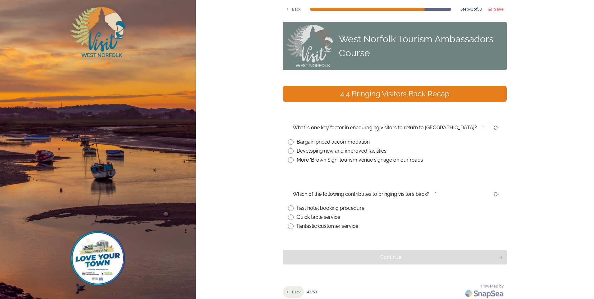
click at [293, 291] on span "Back" at bounding box center [296, 292] width 9 height 6
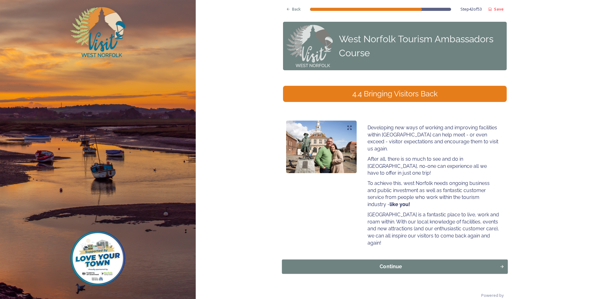
click at [485, 263] on div "Continue" at bounding box center [391, 266] width 211 height 7
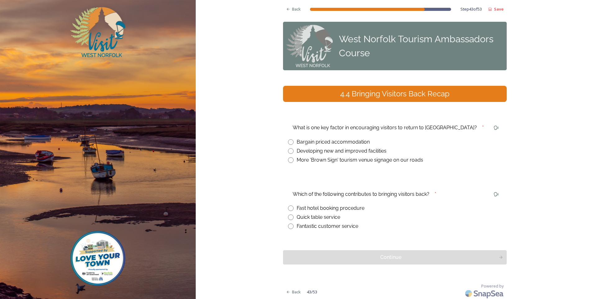
click at [290, 151] on input "radio" at bounding box center [291, 151] width 6 height 6
radio input "true"
click at [290, 228] on input "radio" at bounding box center [291, 227] width 6 height 6
radio input "true"
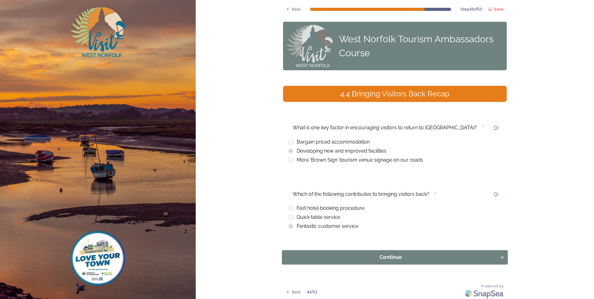
click at [398, 259] on div "Continue" at bounding box center [391, 257] width 211 height 7
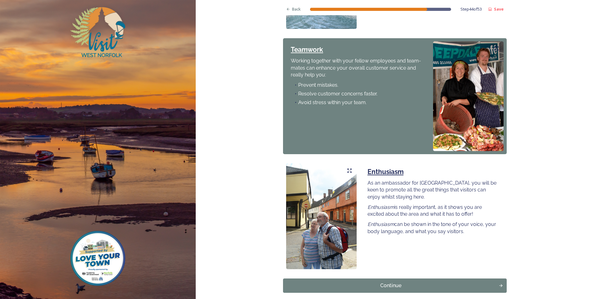
scroll to position [468, 0]
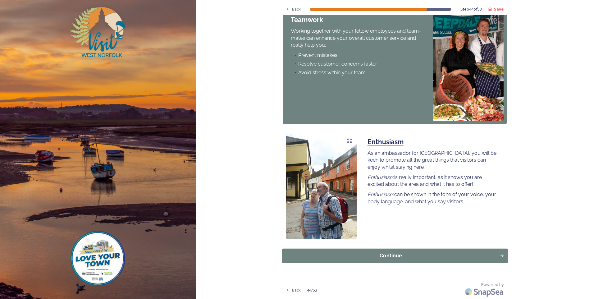
click at [406, 256] on div "Continue" at bounding box center [391, 255] width 211 height 7
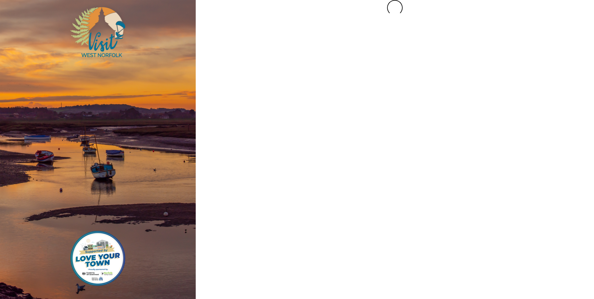
scroll to position [0, 0]
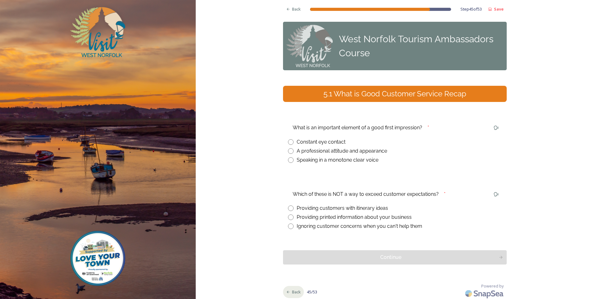
click at [289, 293] on div "Back" at bounding box center [293, 292] width 21 height 12
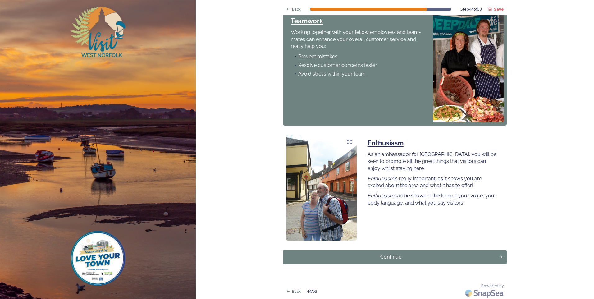
scroll to position [468, 0]
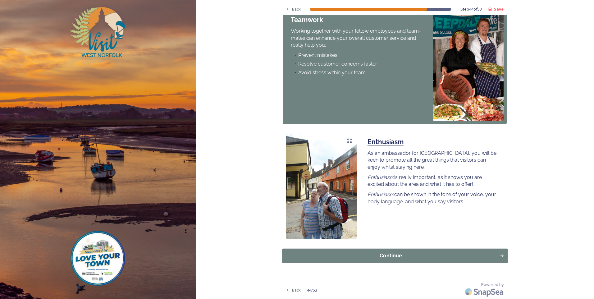
click at [388, 258] on div "Continue" at bounding box center [391, 255] width 211 height 7
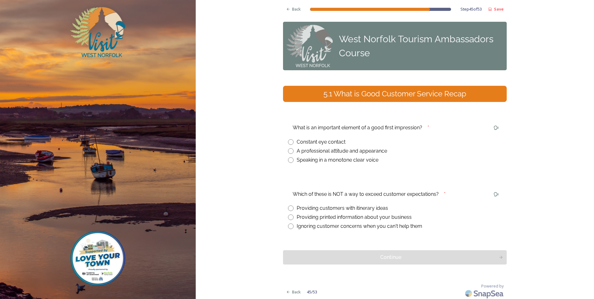
click at [290, 152] on input "radio" at bounding box center [291, 151] width 6 height 6
radio input "true"
click at [288, 226] on input "radio" at bounding box center [291, 227] width 6 height 6
radio input "true"
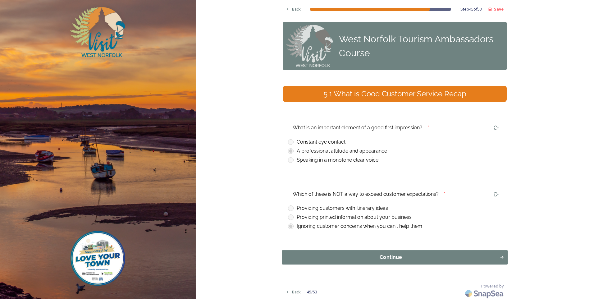
click at [377, 260] on div "Continue" at bounding box center [391, 257] width 211 height 7
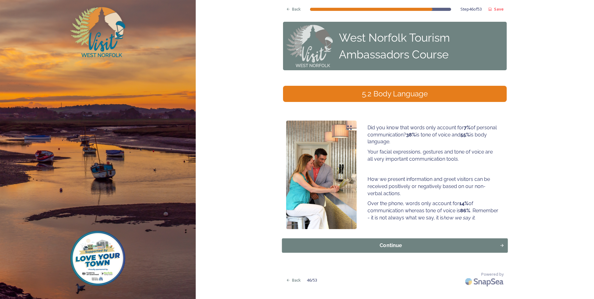
click at [386, 248] on div "Continue" at bounding box center [391, 245] width 211 height 7
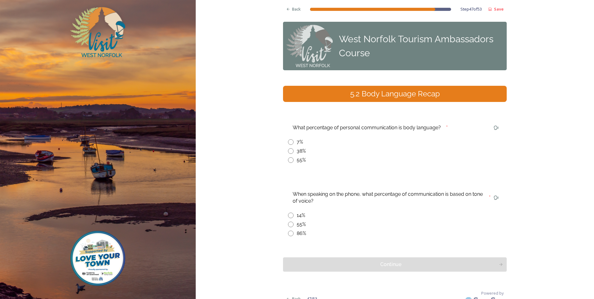
scroll to position [9, 0]
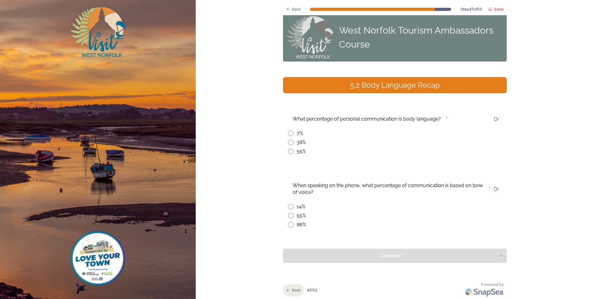
click at [292, 291] on span "Back" at bounding box center [296, 290] width 9 height 6
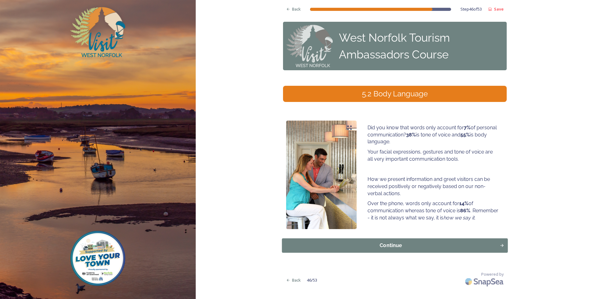
click at [397, 248] on div "Continue" at bounding box center [391, 245] width 211 height 7
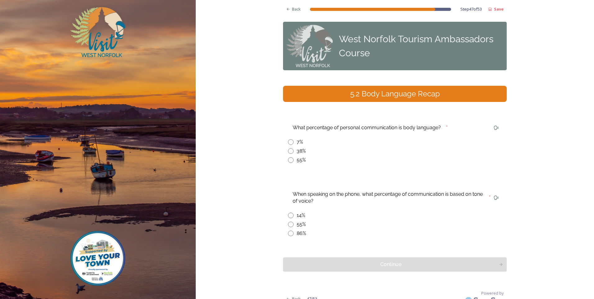
click at [292, 161] on div "55%" at bounding box center [395, 159] width 214 height 7
radio input "true"
click at [292, 234] on div "86%" at bounding box center [395, 233] width 214 height 7
radio input "true"
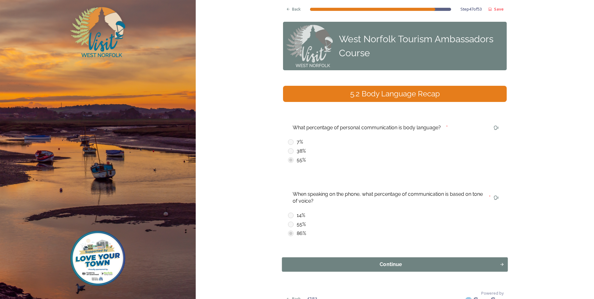
click at [397, 265] on div "Continue" at bounding box center [391, 264] width 211 height 7
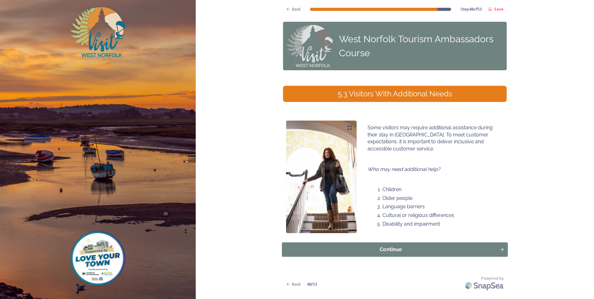
click at [395, 250] on div "Continue" at bounding box center [391, 249] width 211 height 7
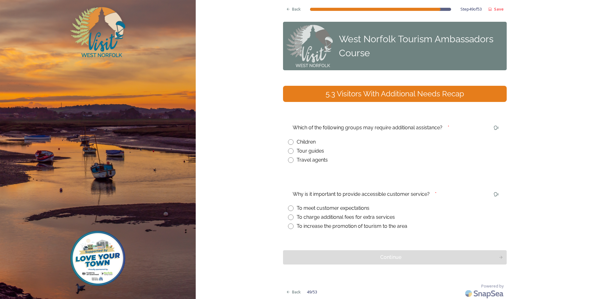
click at [289, 143] on input "radio" at bounding box center [291, 142] width 6 height 6
radio input "true"
click at [290, 208] on input "radio" at bounding box center [291, 208] width 6 height 6
radio input "true"
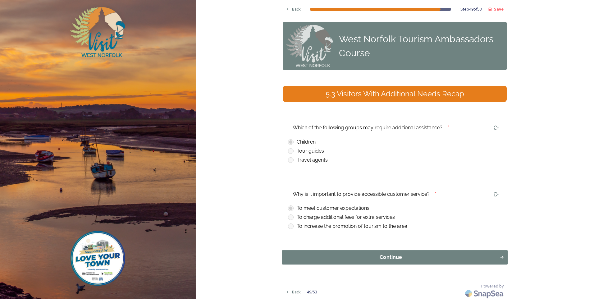
click at [398, 253] on button "Continue" at bounding box center [395, 257] width 226 height 14
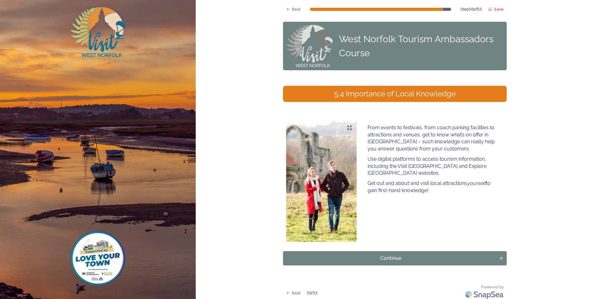
scroll to position [2, 0]
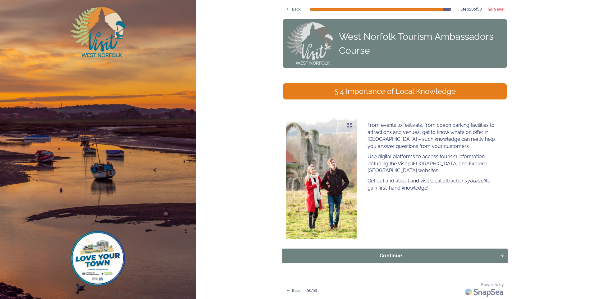
click at [389, 257] on div "Continue" at bounding box center [391, 255] width 211 height 7
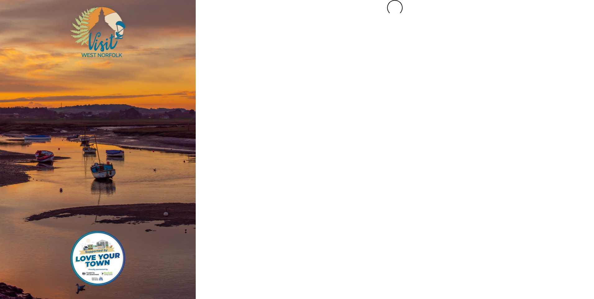
scroll to position [0, 0]
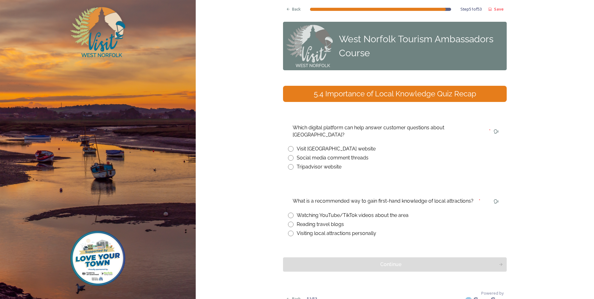
click at [290, 146] on input "radio" at bounding box center [291, 149] width 6 height 6
radio input "true"
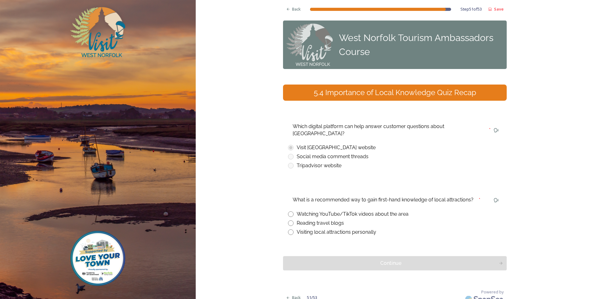
scroll to position [2, 0]
click at [291, 229] on input "radio" at bounding box center [291, 232] width 6 height 6
radio input "true"
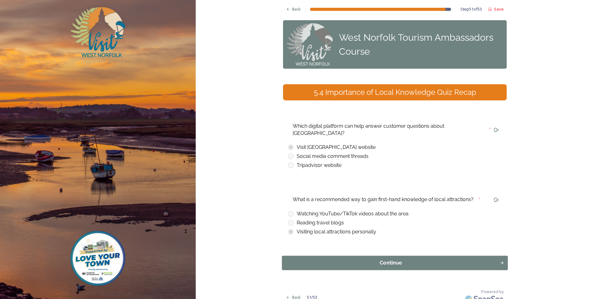
click at [400, 259] on div "Continue" at bounding box center [391, 262] width 211 height 7
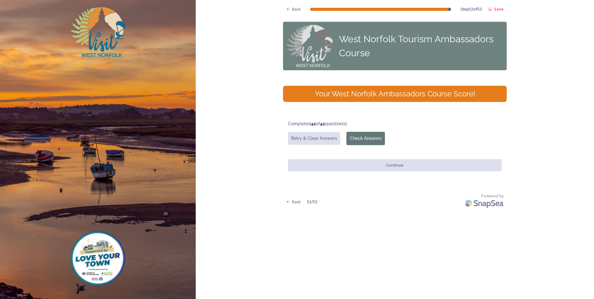
click at [368, 138] on button "Check Answers" at bounding box center [366, 138] width 39 height 13
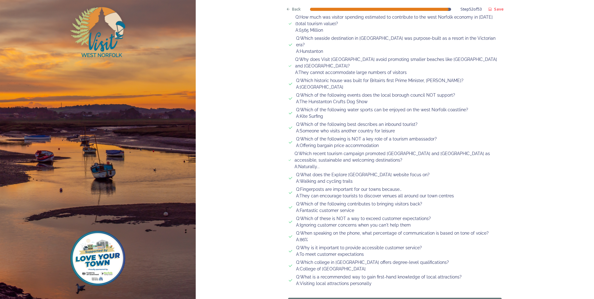
scroll to position [600, 0]
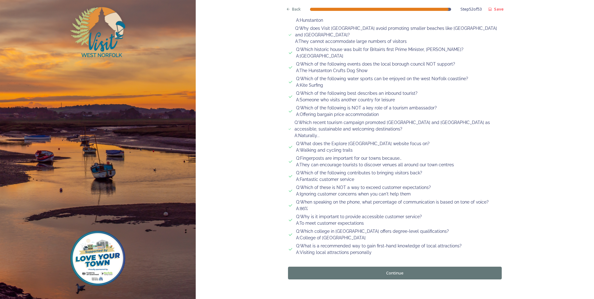
click at [390, 267] on button "Continue" at bounding box center [395, 273] width 214 height 13
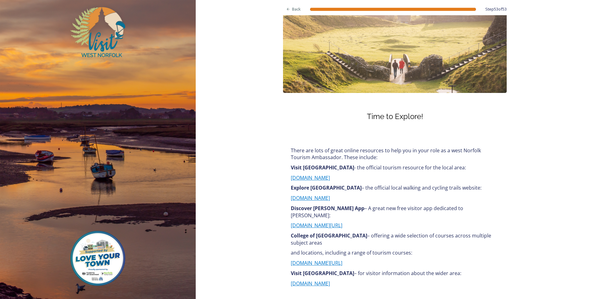
scroll to position [186, 0]
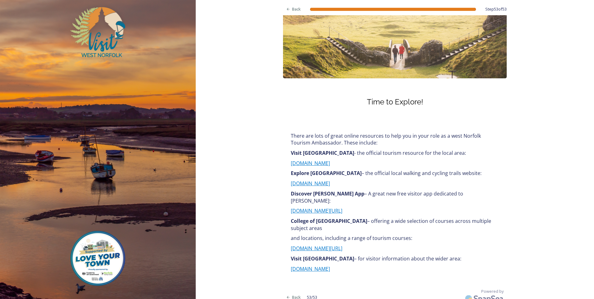
drag, startPoint x: 281, startPoint y: 136, endPoint x: 348, endPoint y: 268, distance: 148.1
click at [348, 268] on div "There are lots of great online resources to help you in your role as a west Nor…" at bounding box center [395, 203] width 224 height 154
copy div "There are lots of great online resources to help you in your role as a west Nor…"
click at [229, 209] on div "Back Step 53 of 53 West Norfolk Tourism Ambassadors Course [GEOGRAPHIC_DATA] To…" at bounding box center [395, 60] width 399 height 492
drag, startPoint x: 447, startPoint y: 135, endPoint x: 498, endPoint y: 142, distance: 50.8
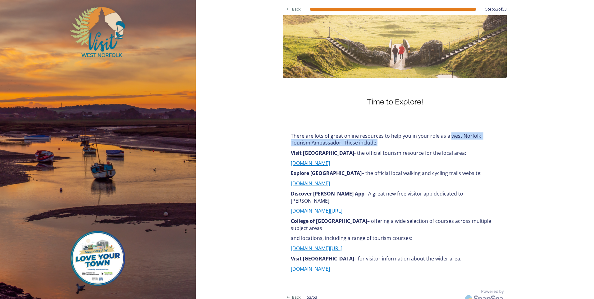
click at [498, 142] on div "There are lots of great online resources to help you in your role as a west Nor…" at bounding box center [395, 203] width 218 height 148
copy p "west Norfolk Tourism Ambassador. These include:"
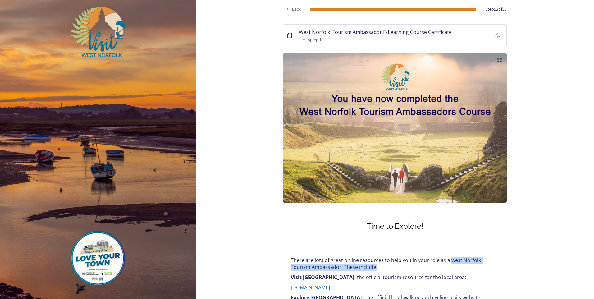
scroll to position [0, 0]
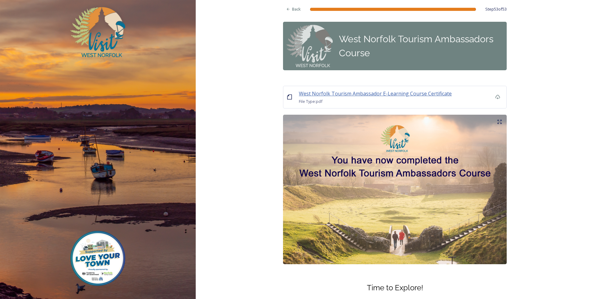
click at [314, 94] on span "West Norfolk Tourism Ambassador E-Learning Course Certificate" at bounding box center [375, 93] width 153 height 7
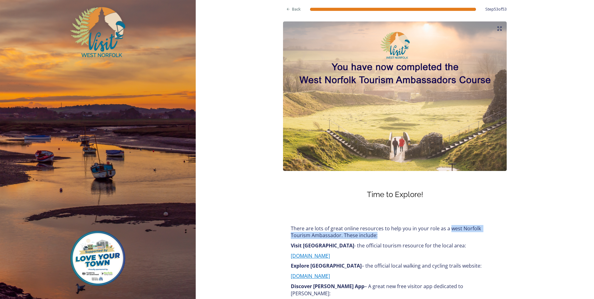
scroll to position [186, 0]
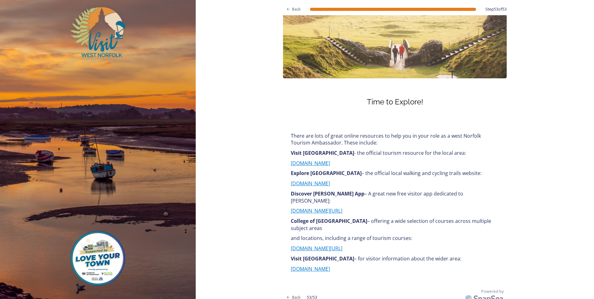
click at [495, 235] on p "and locations, including a range of tourism courses:" at bounding box center [395, 238] width 208 height 7
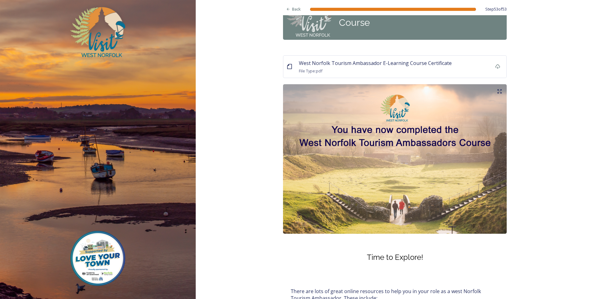
scroll to position [0, 0]
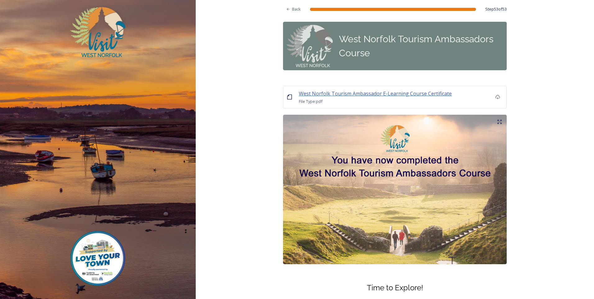
click at [346, 91] on span "West Norfolk Tourism Ambassador E-Learning Course Certificate" at bounding box center [375, 93] width 153 height 7
